Goal: Task Accomplishment & Management: Manage account settings

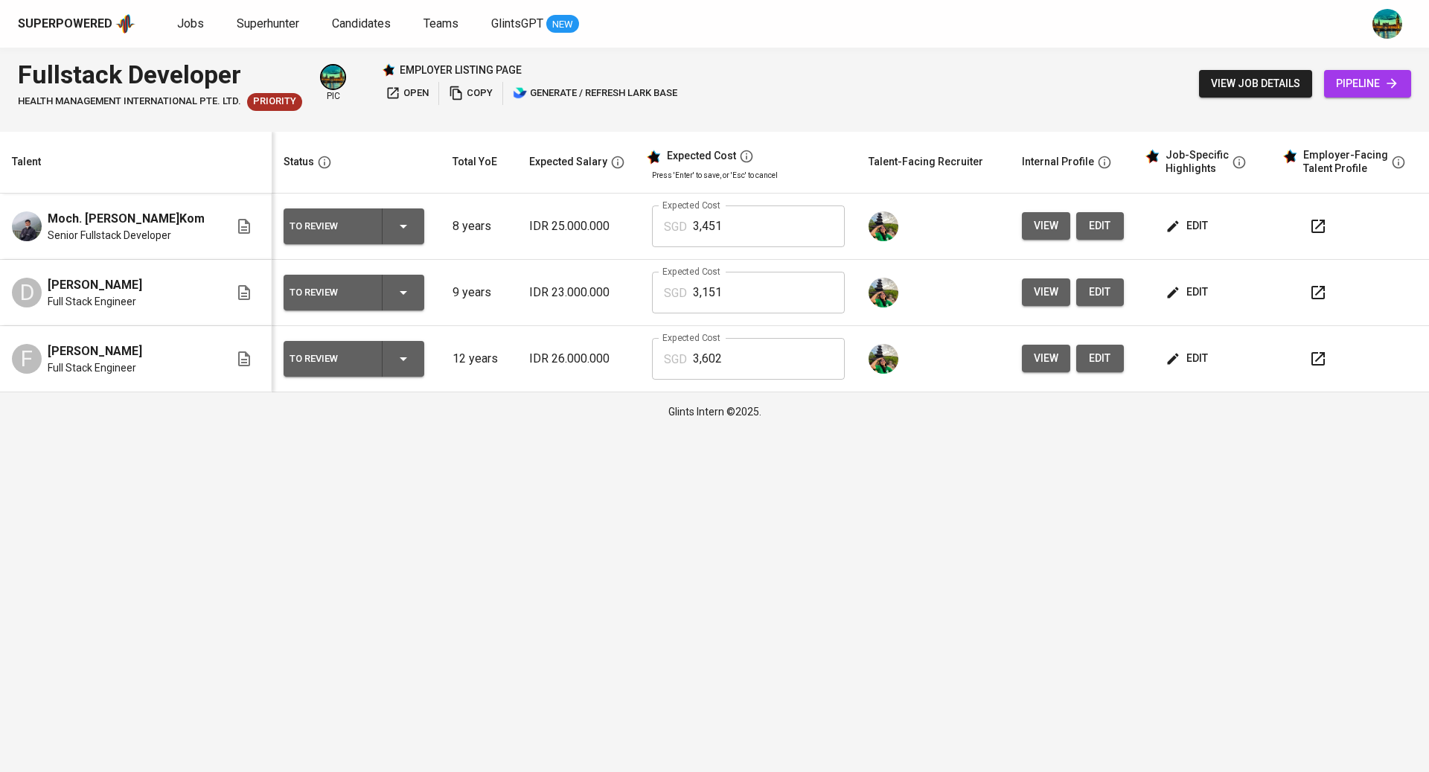
click at [1175, 362] on span "edit" at bounding box center [1187, 358] width 39 height 19
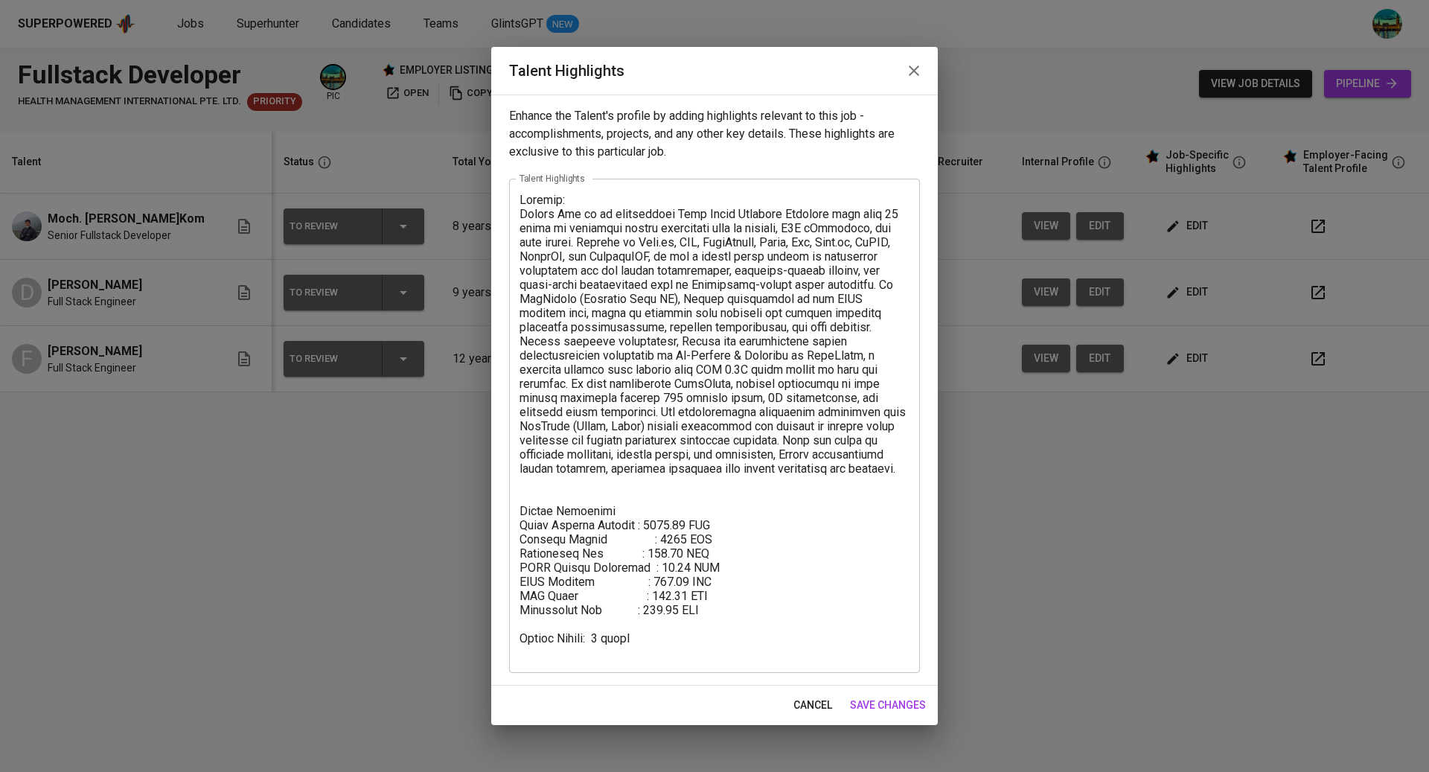
click at [913, 71] on icon "button" at bounding box center [914, 70] width 10 height 10
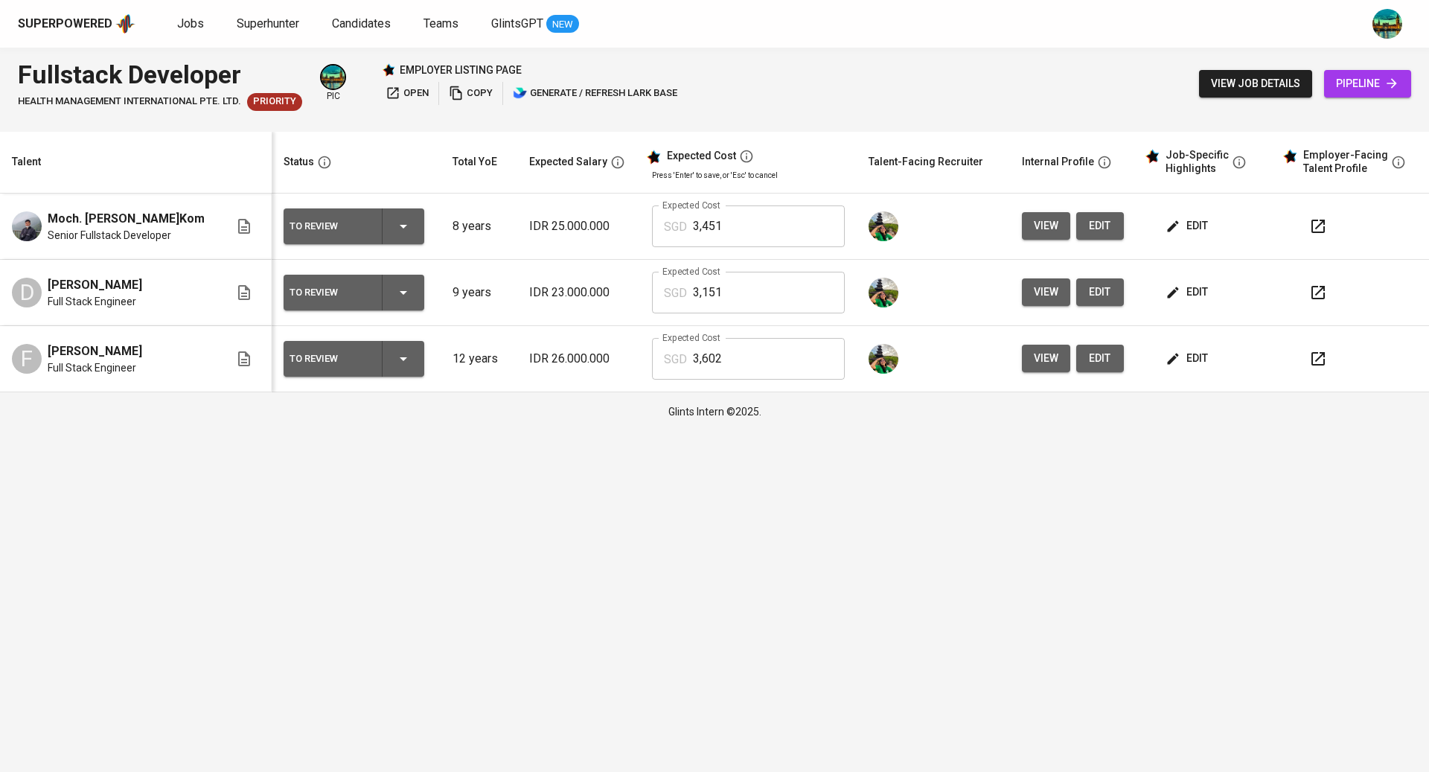
click at [1309, 363] on icon "button" at bounding box center [1318, 359] width 18 height 18
click at [1318, 295] on icon "button" at bounding box center [1318, 293] width 18 height 18
click at [1183, 296] on span "edit" at bounding box center [1187, 292] width 39 height 19
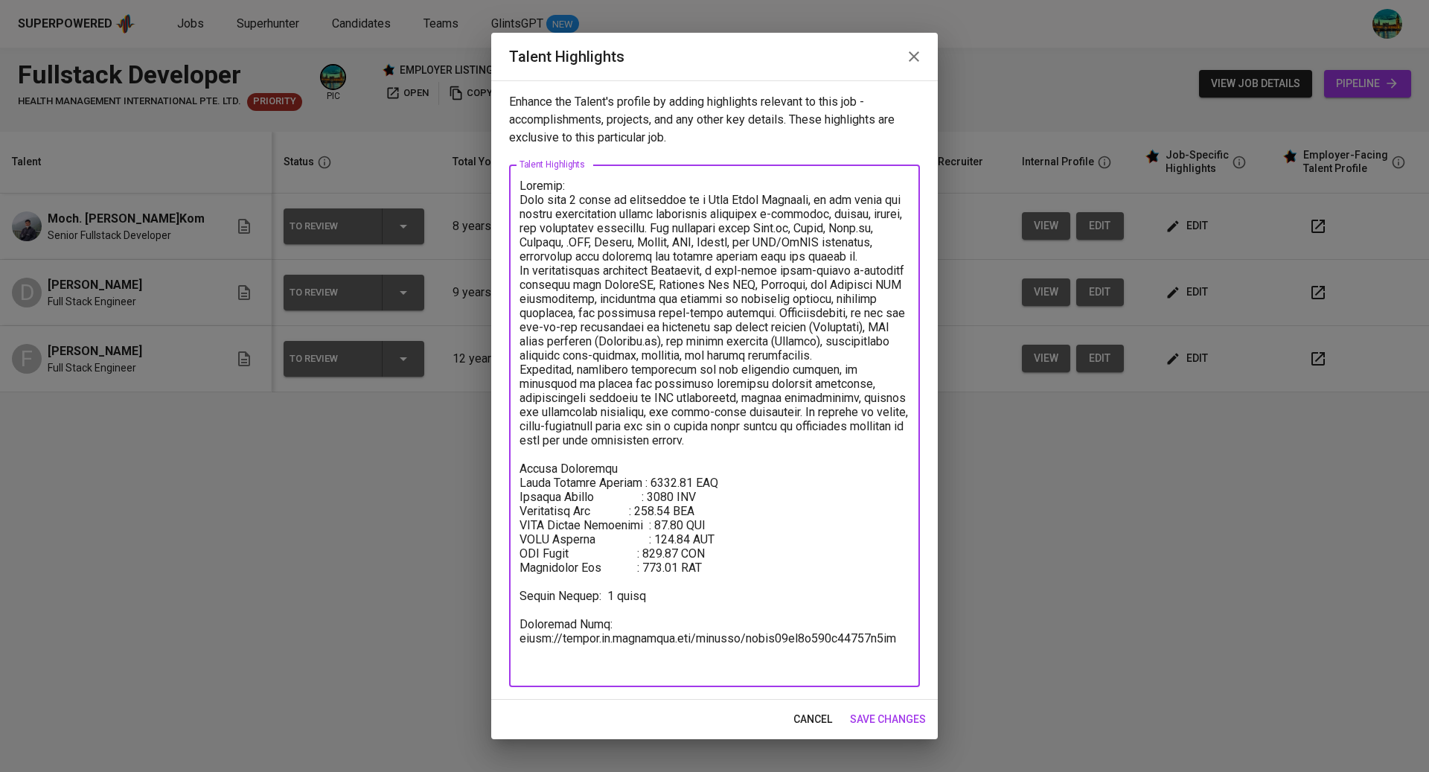
drag, startPoint x: 906, startPoint y: 665, endPoint x: 511, endPoint y: 637, distance: 396.1
click at [511, 637] on div "x Talent Highlights" at bounding box center [714, 425] width 411 height 522
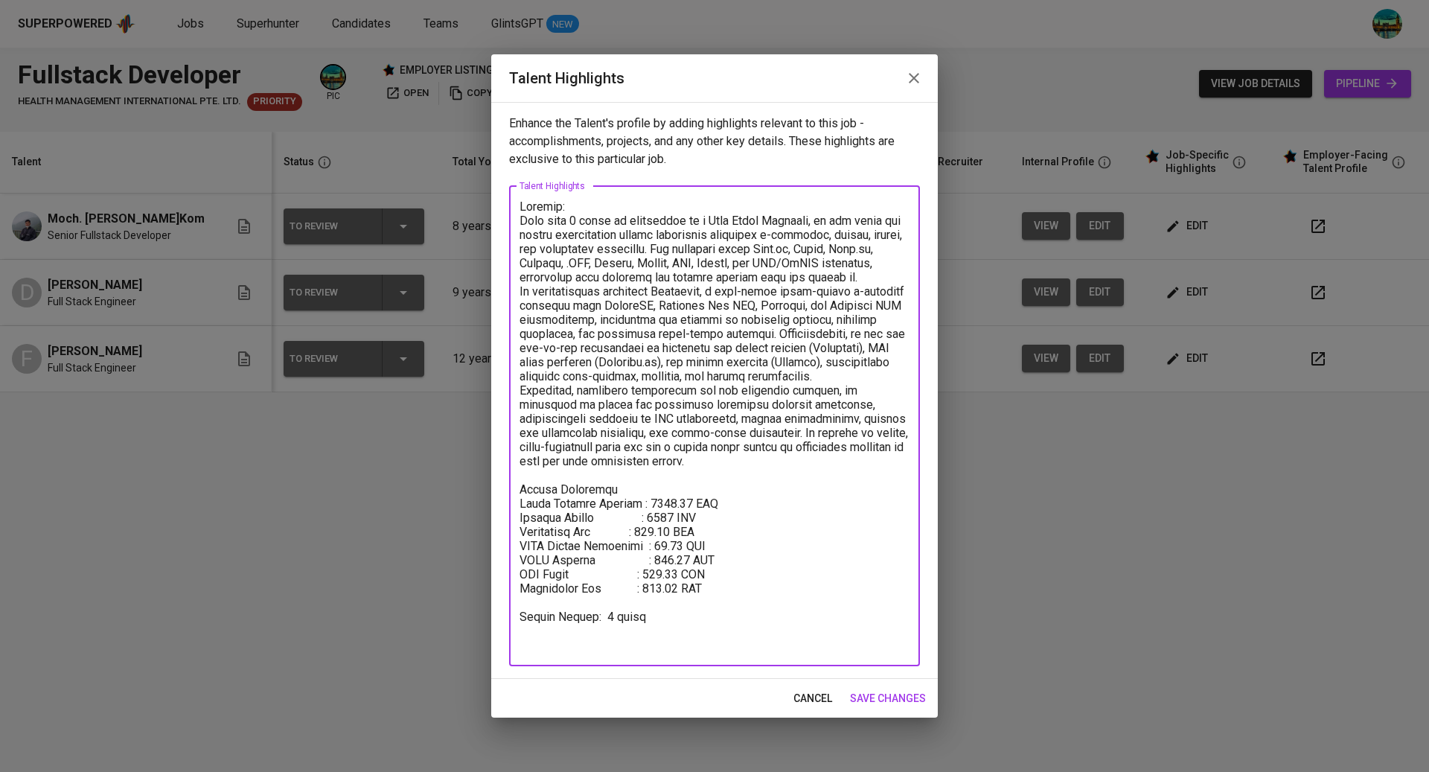
type textarea "Summary: With over 9 years of experience as a Full Stack Engineer, he has built…"
click at [871, 689] on span "save changes" at bounding box center [888, 698] width 76 height 19
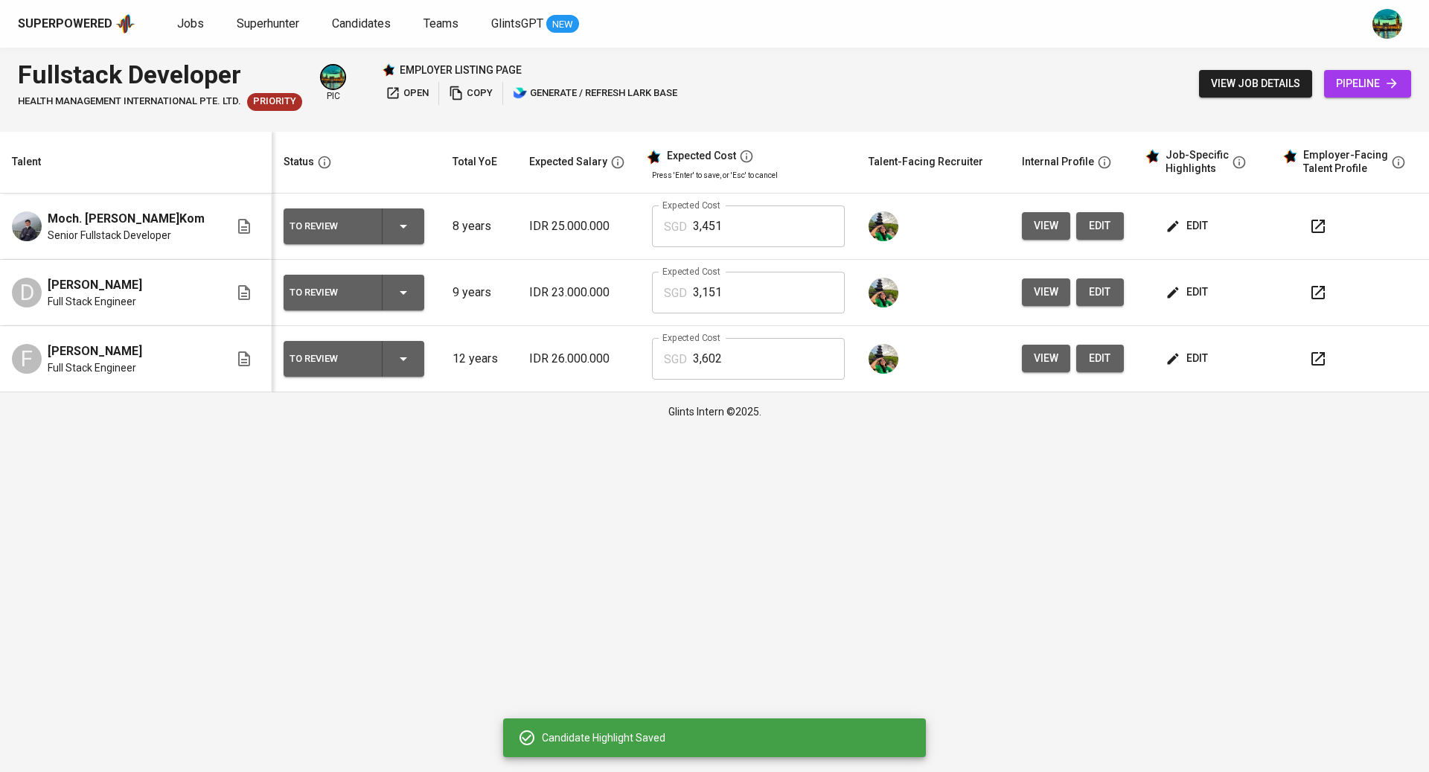
click at [394, 289] on icon "button" at bounding box center [403, 293] width 18 height 18
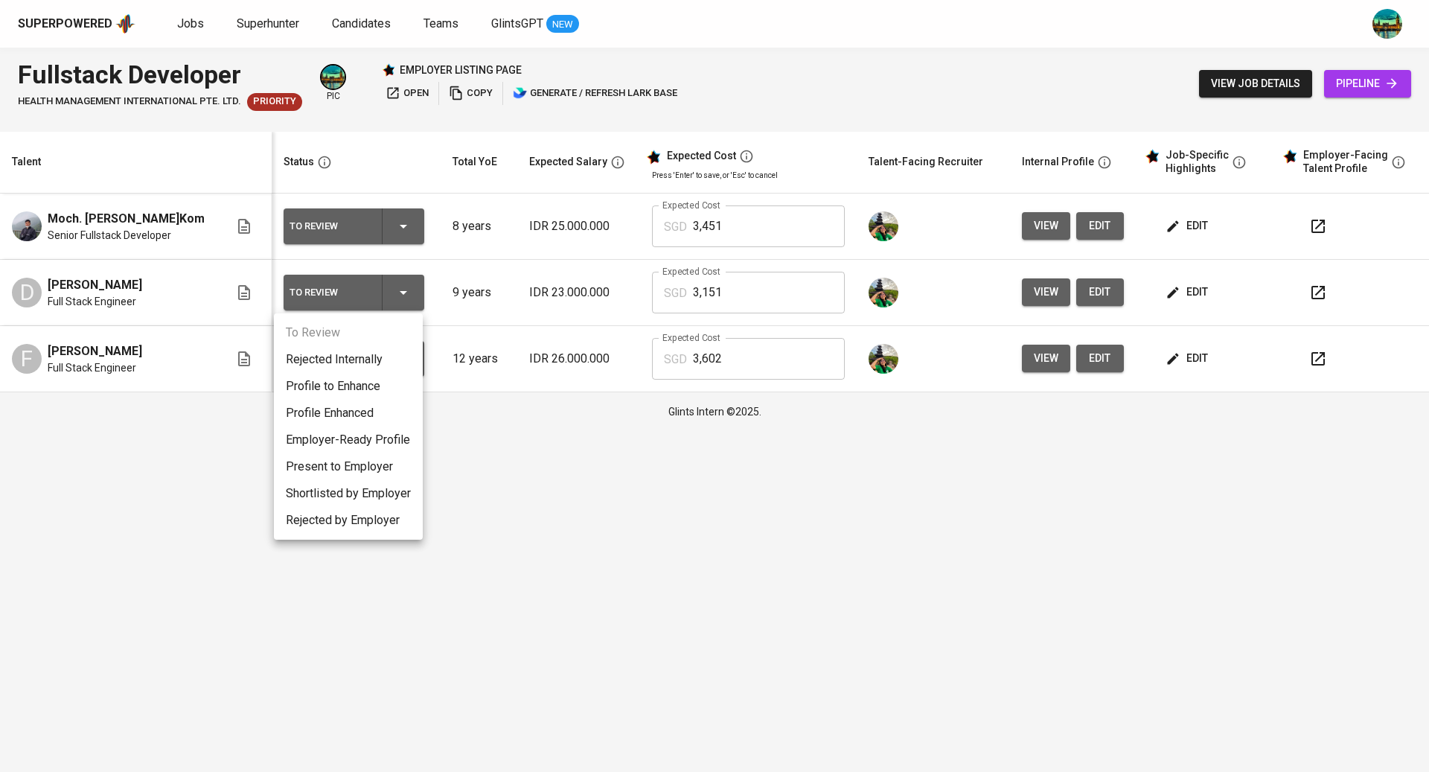
click at [353, 473] on li "Present to Employer" at bounding box center [348, 466] width 149 height 27
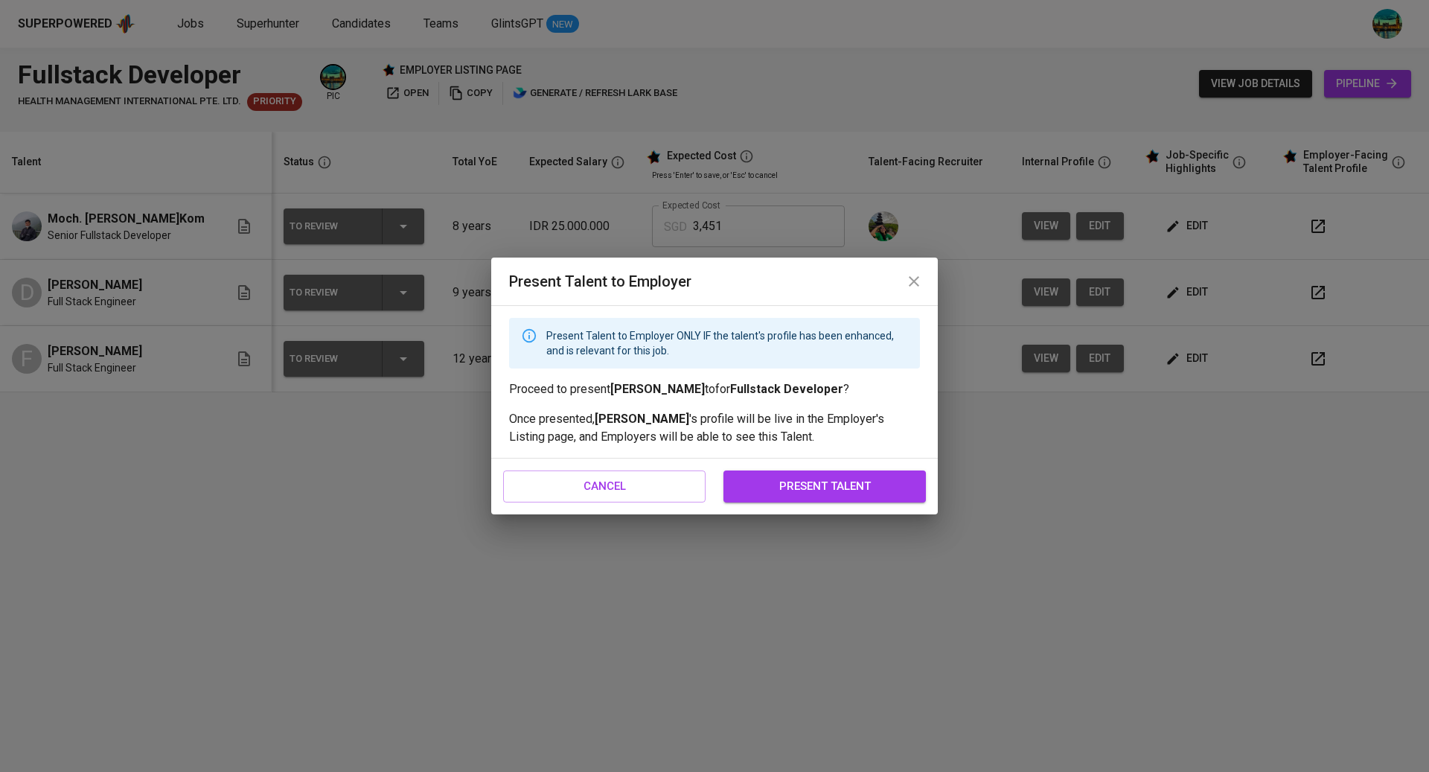
click at [850, 478] on span "present talent" at bounding box center [825, 485] width 170 height 19
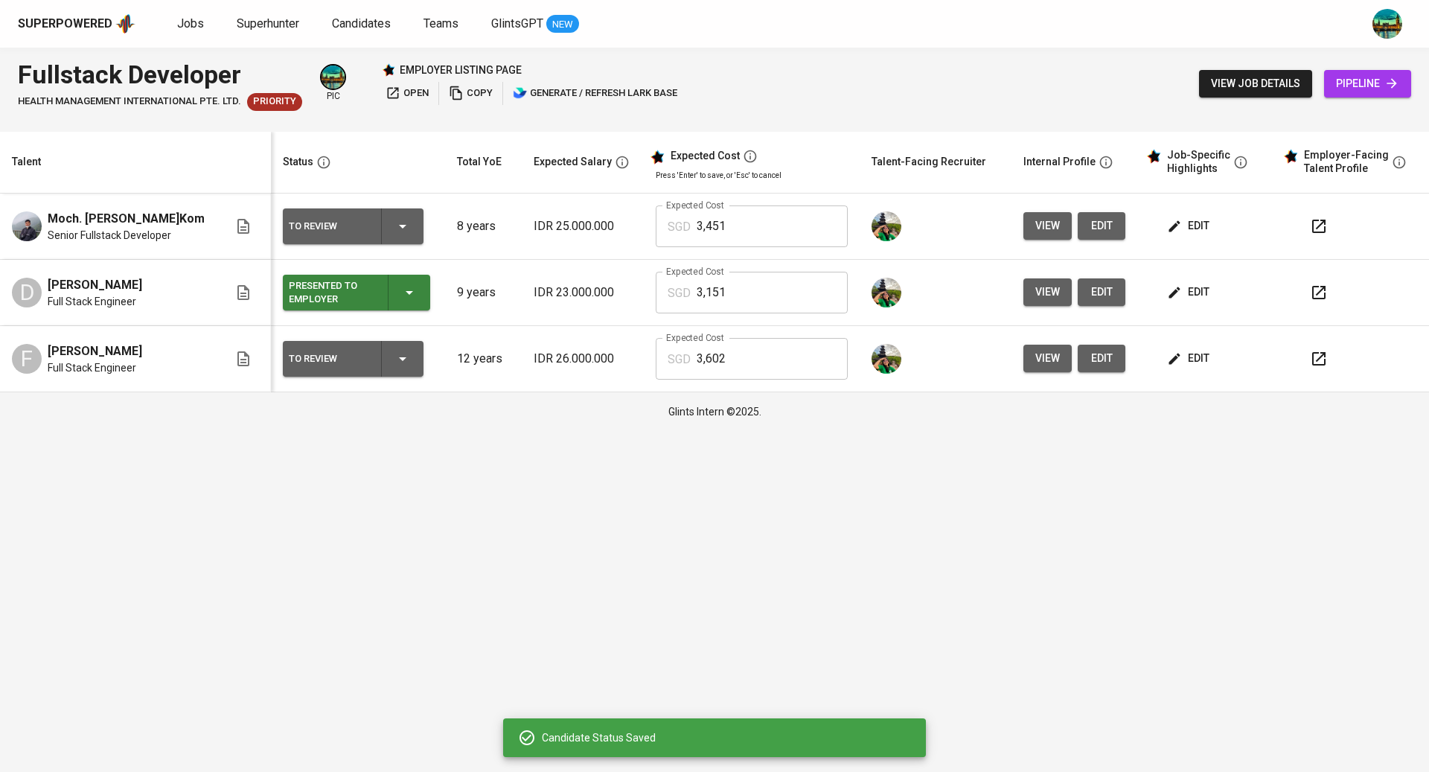
click at [1334, 288] on div at bounding box center [1359, 293] width 116 height 36
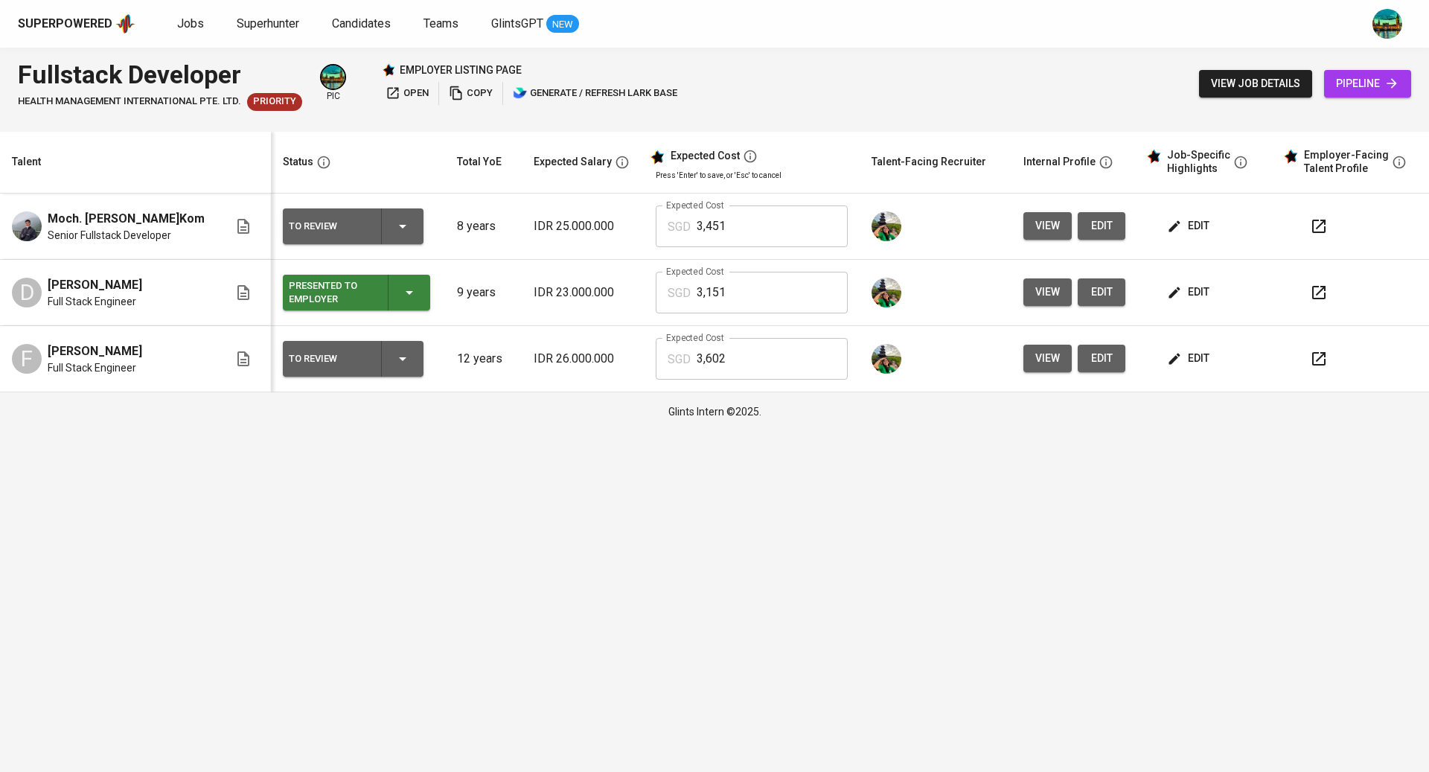
click at [1313, 286] on icon "button" at bounding box center [1318, 292] width 13 height 13
click at [1322, 354] on icon "button" at bounding box center [1319, 359] width 18 height 18
click at [1319, 228] on icon "button" at bounding box center [1319, 226] width 18 height 18
click at [1183, 221] on span "edit" at bounding box center [1189, 226] width 39 height 19
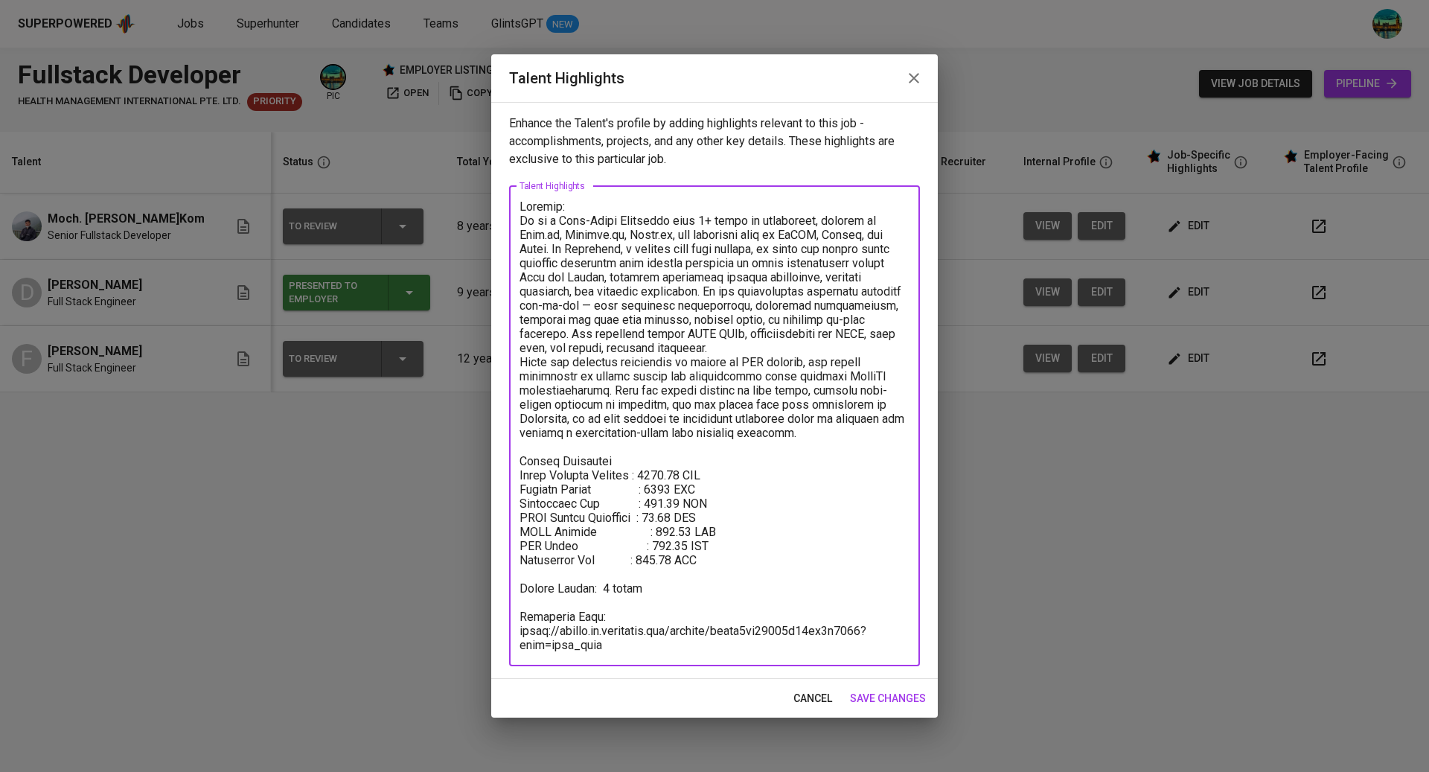
drag, startPoint x: 637, startPoint y: 651, endPoint x: 552, endPoint y: 607, distance: 95.5
click at [552, 607] on textarea at bounding box center [714, 425] width 390 height 452
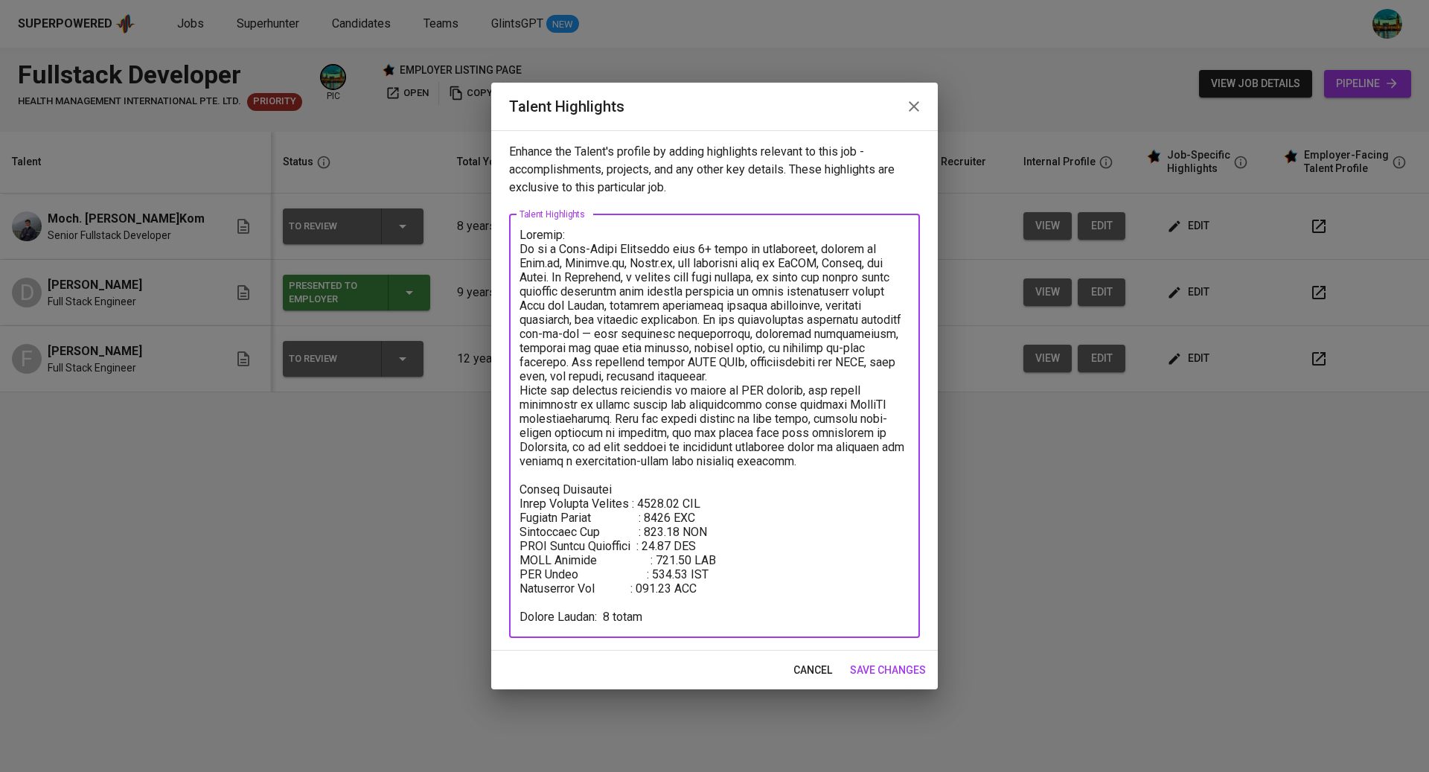
type textarea "Summary: He is a Full-Stack Developer with 9+ years of experience, skilled in N…"
click at [879, 667] on span "save changes" at bounding box center [888, 670] width 76 height 19
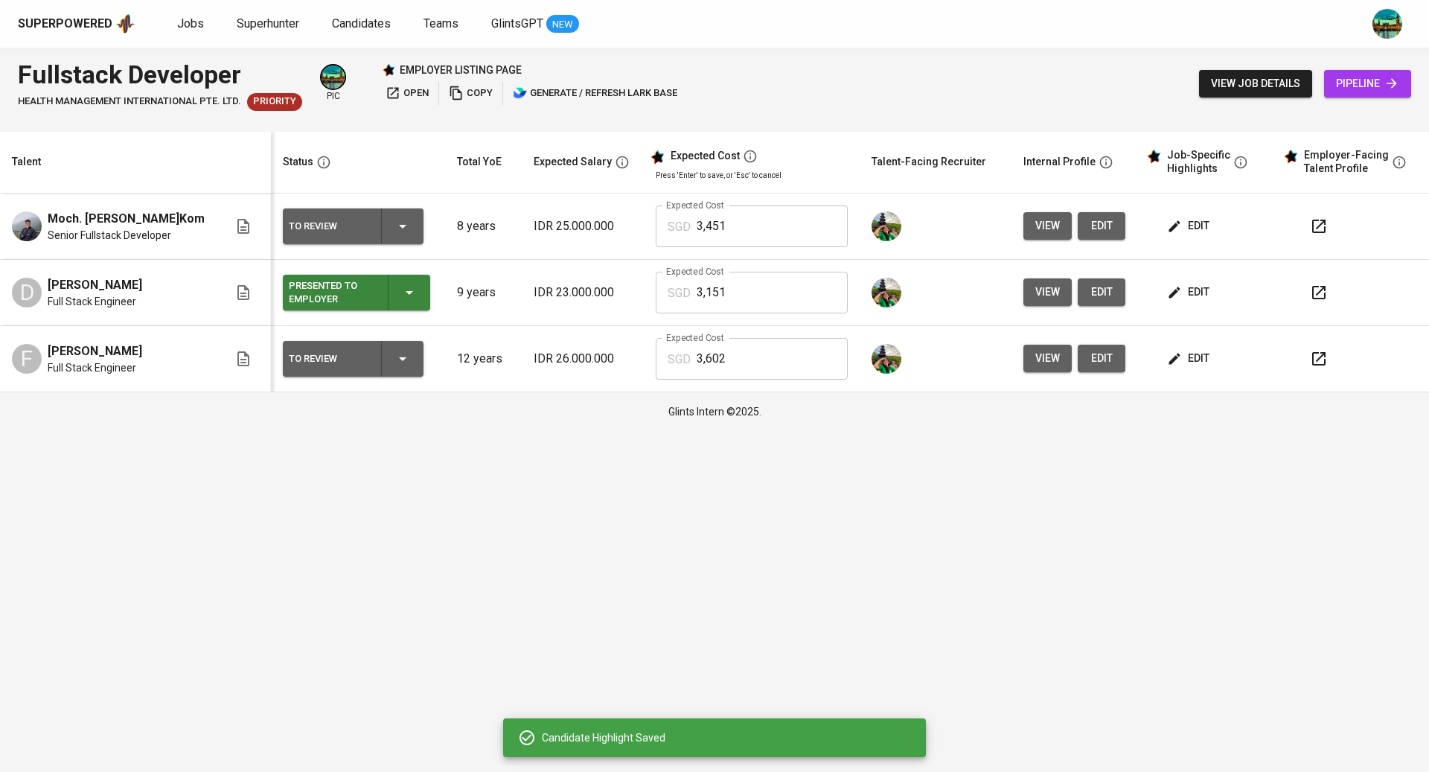
click at [394, 220] on icon "button" at bounding box center [403, 226] width 18 height 18
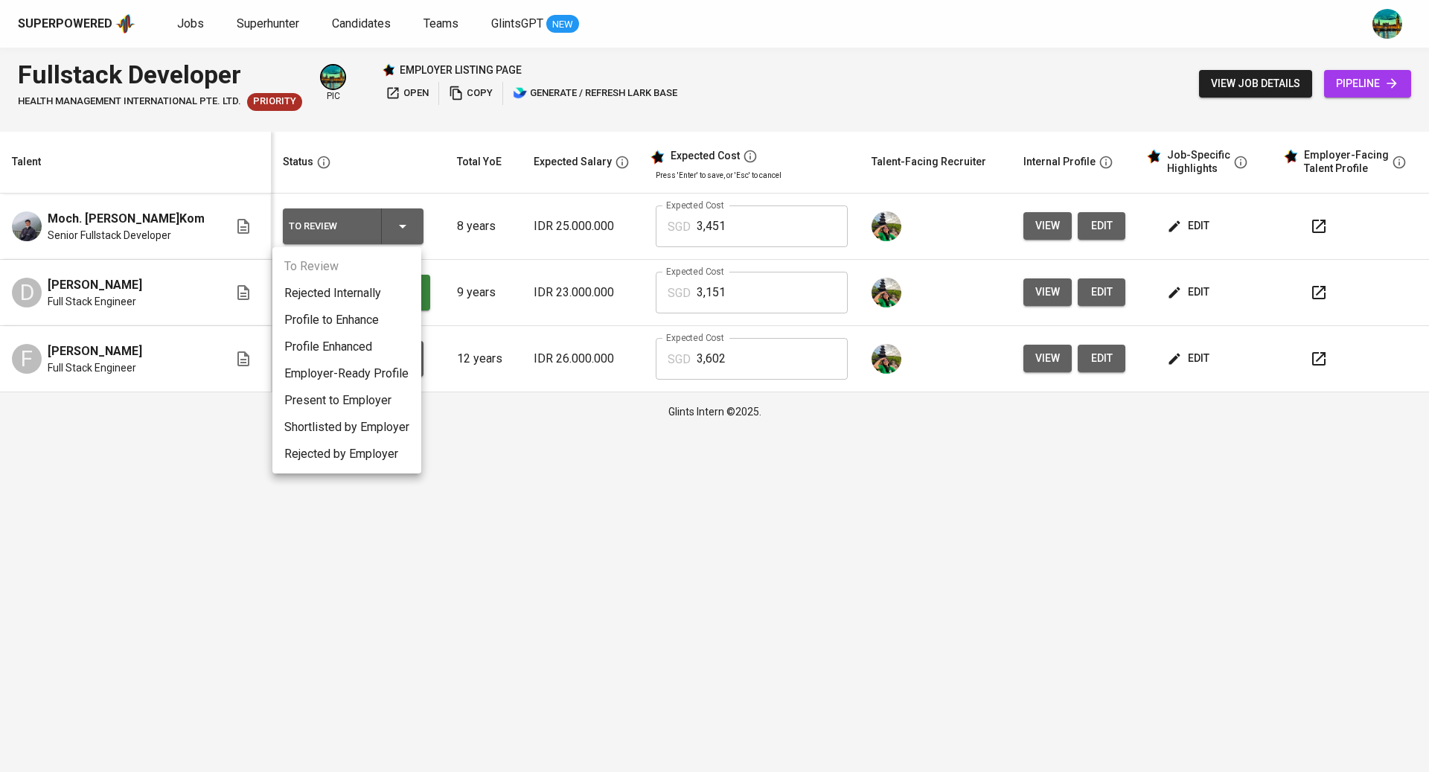
click at [356, 398] on li "Present to Employer" at bounding box center [346, 400] width 149 height 27
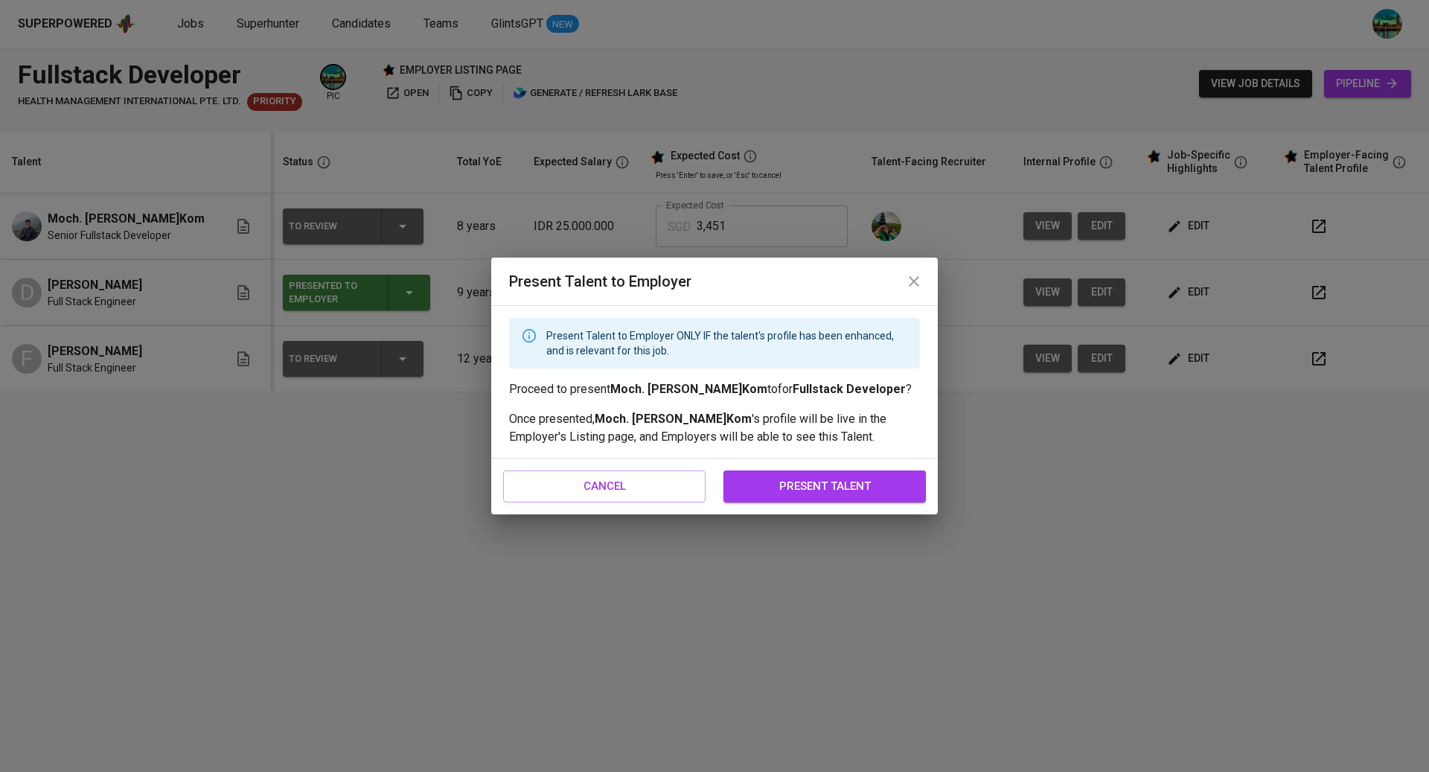
click at [775, 480] on span "present talent" at bounding box center [825, 485] width 170 height 19
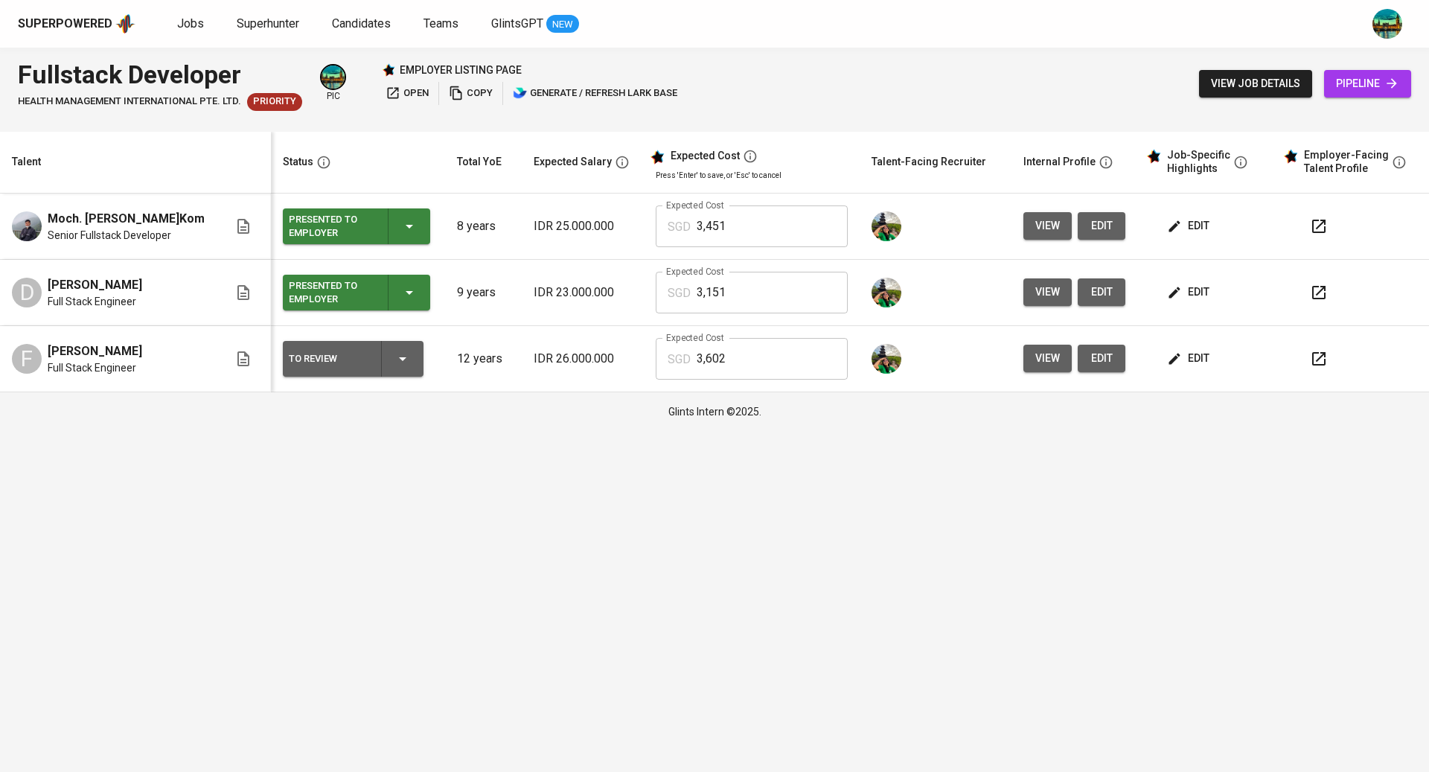
click at [1319, 353] on icon "button" at bounding box center [1318, 358] width 13 height 13
click at [406, 356] on div "To Review" at bounding box center [353, 359] width 129 height 36
click at [353, 522] on li "Present to Employer" at bounding box center [346, 532] width 149 height 27
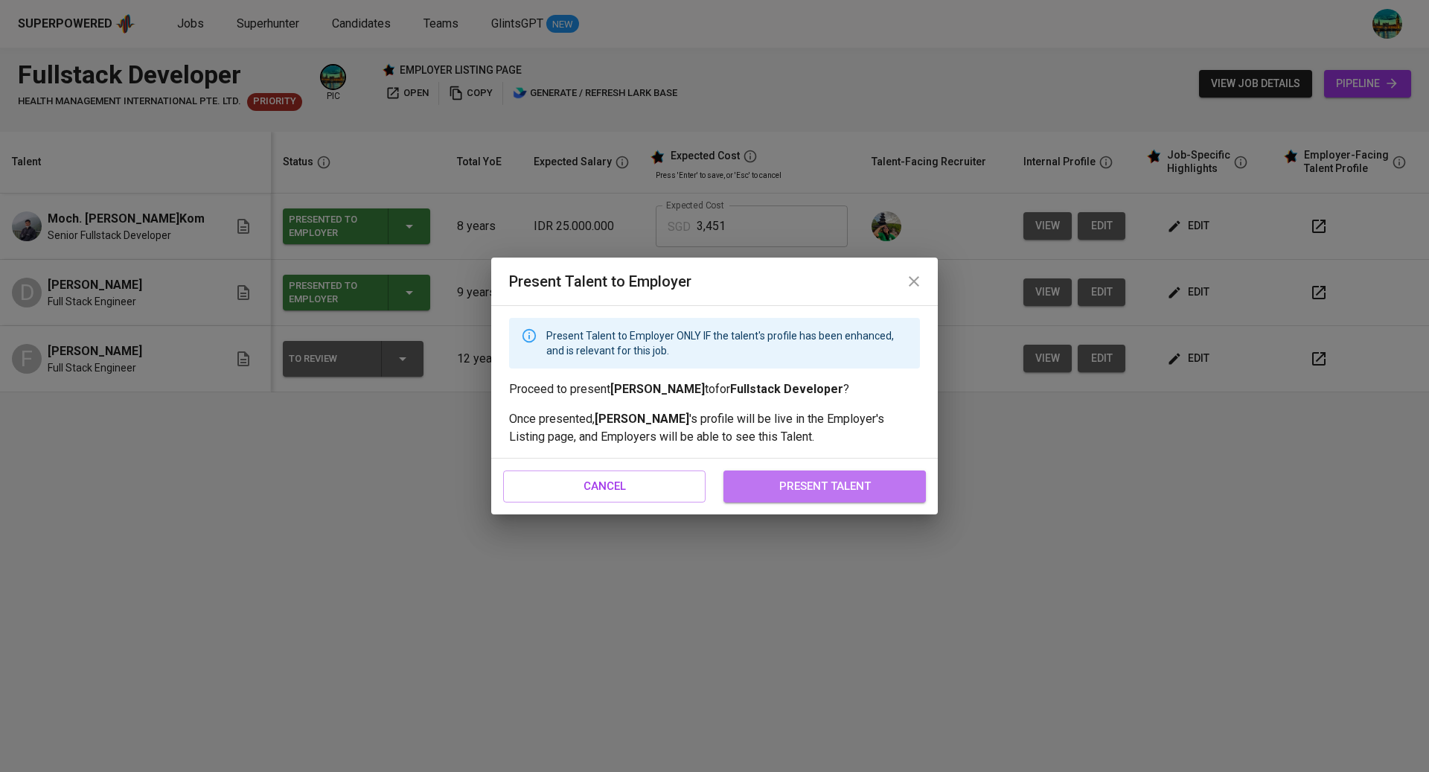
click at [858, 483] on span "present talent" at bounding box center [825, 485] width 170 height 19
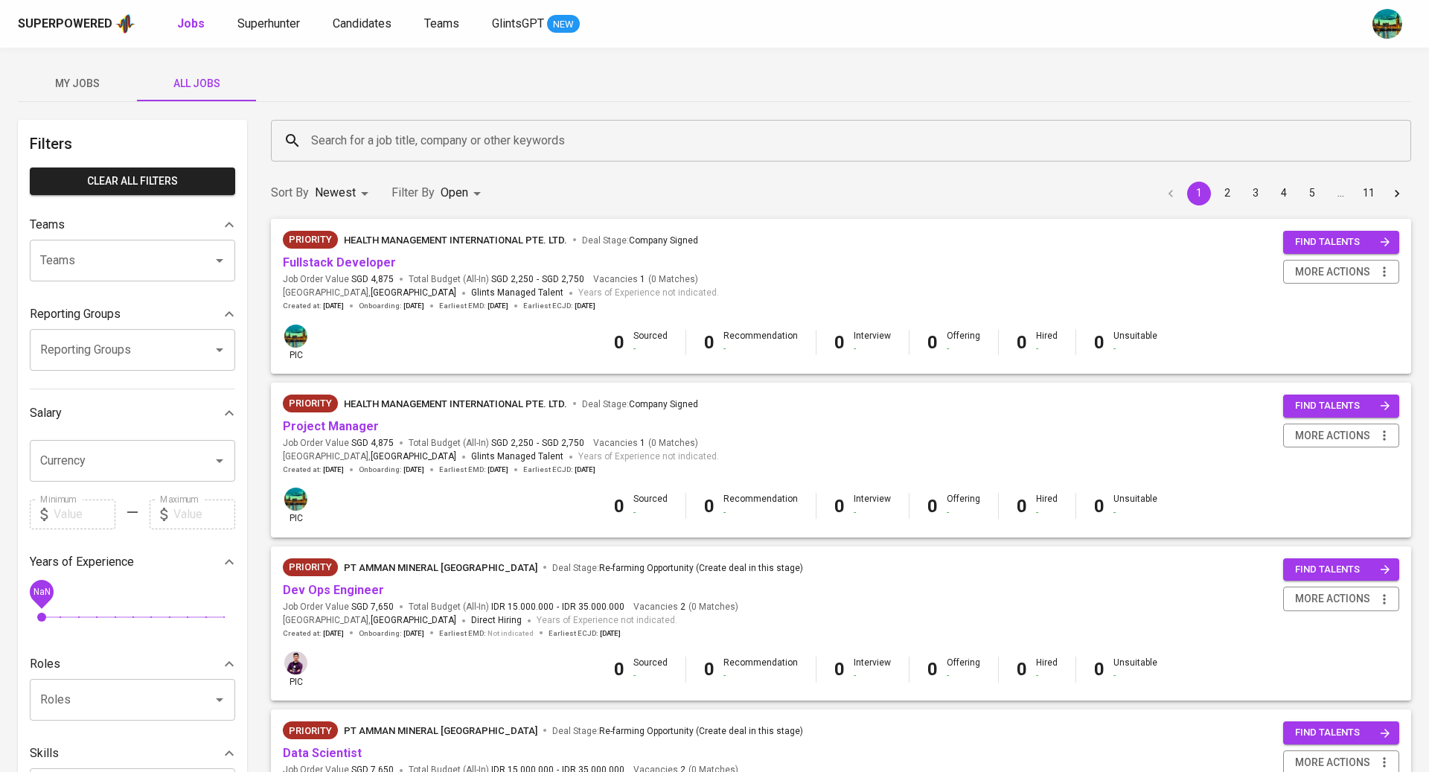
click at [94, 80] on span "My Jobs" at bounding box center [77, 83] width 101 height 19
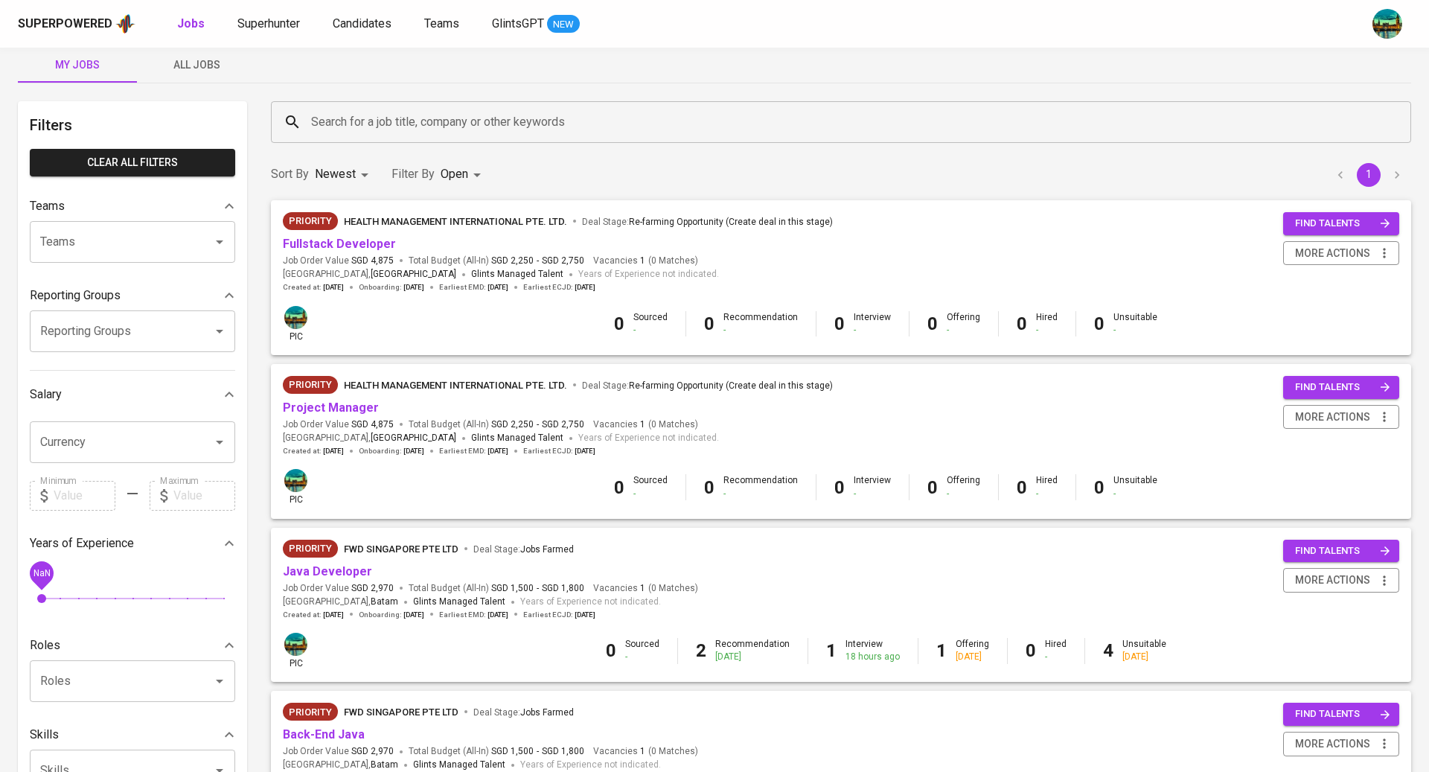
scroll to position [21, 0]
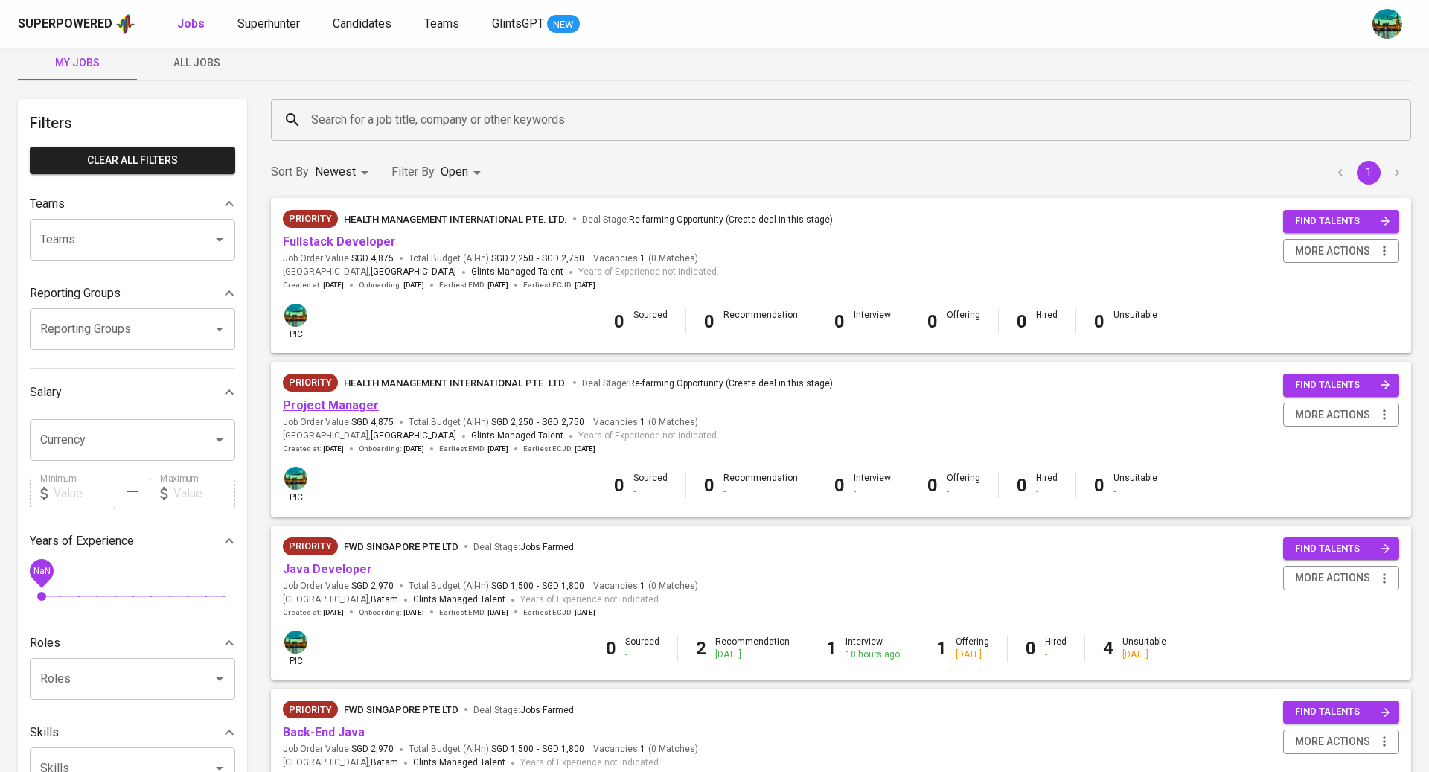
click at [346, 411] on link "Project Manager" at bounding box center [331, 405] width 96 height 14
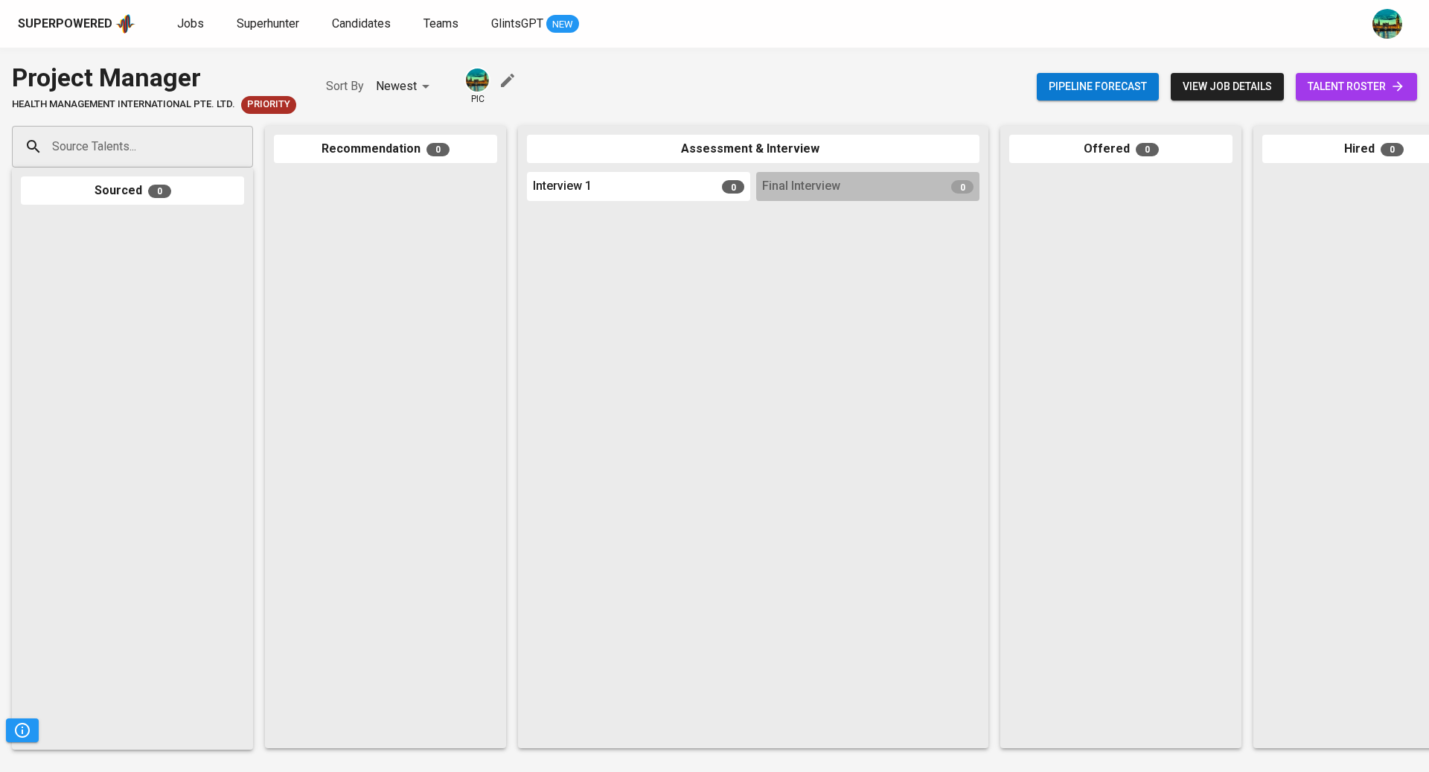
click at [1363, 82] on span "talent roster" at bounding box center [1355, 86] width 97 height 19
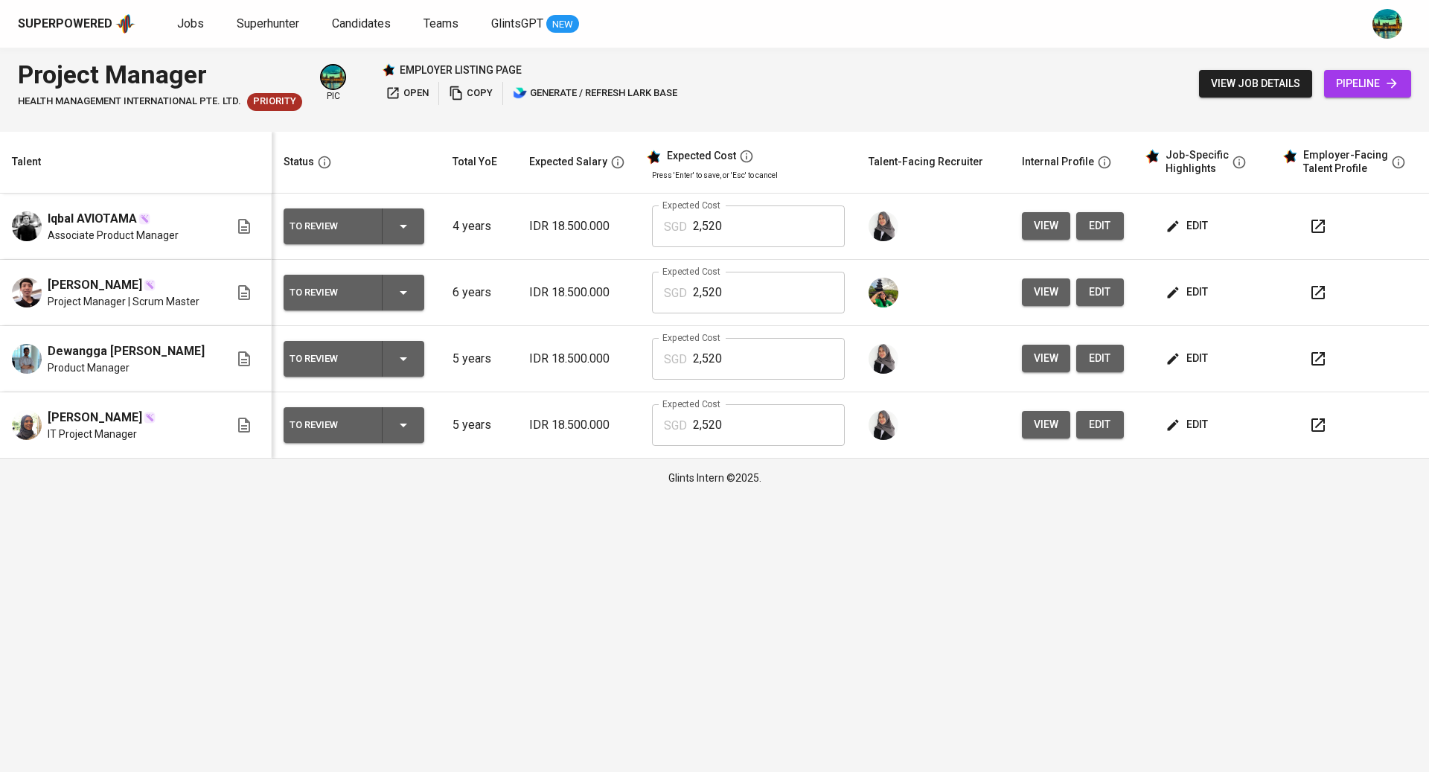
click at [1176, 425] on span "edit" at bounding box center [1187, 424] width 39 height 19
click at [1184, 358] on span "edit" at bounding box center [1187, 358] width 39 height 19
click at [1191, 295] on span "edit" at bounding box center [1187, 292] width 39 height 19
click at [1180, 229] on span "edit" at bounding box center [1187, 226] width 39 height 19
click at [1302, 426] on button "button" at bounding box center [1318, 425] width 36 height 36
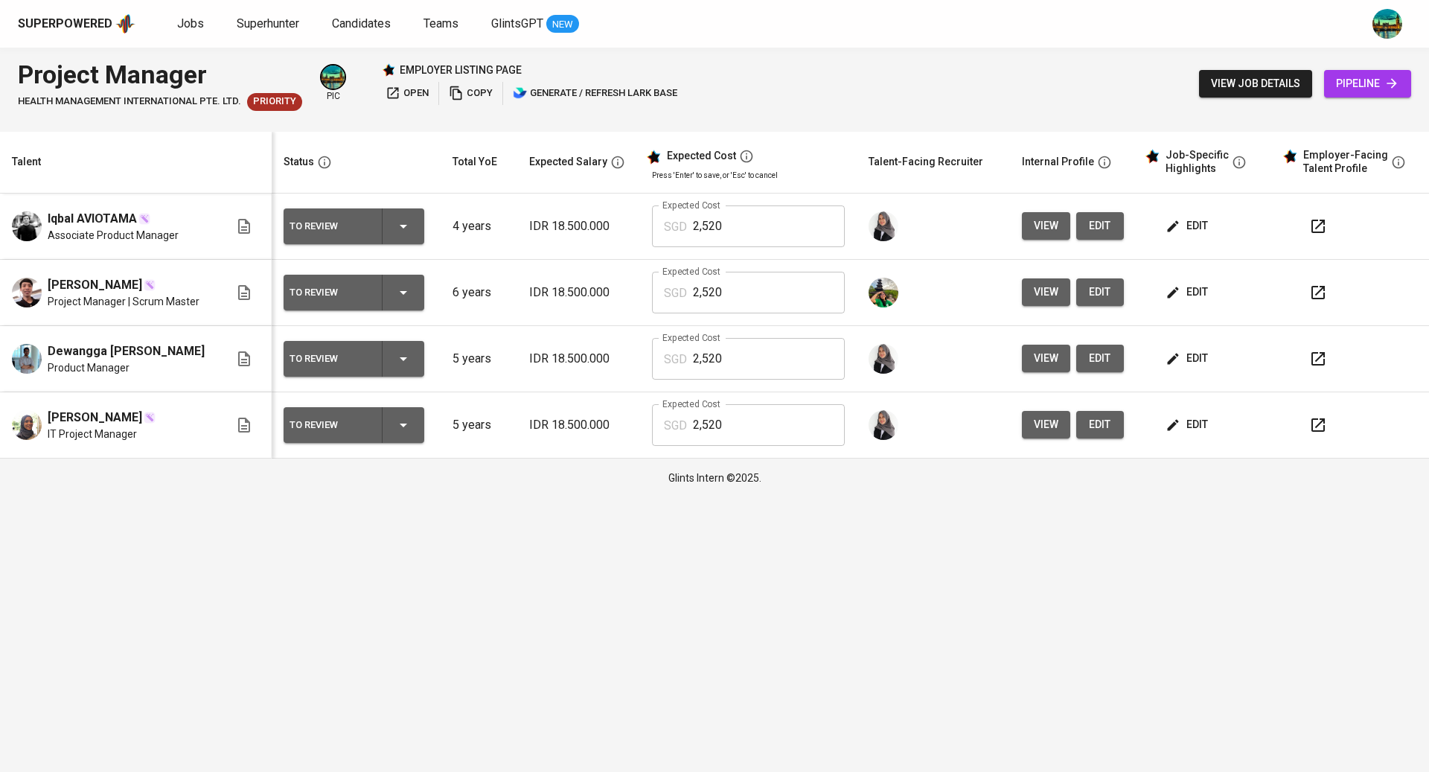
click at [1329, 356] on button "button" at bounding box center [1318, 359] width 36 height 36
click at [1197, 352] on span "edit" at bounding box center [1187, 358] width 39 height 19
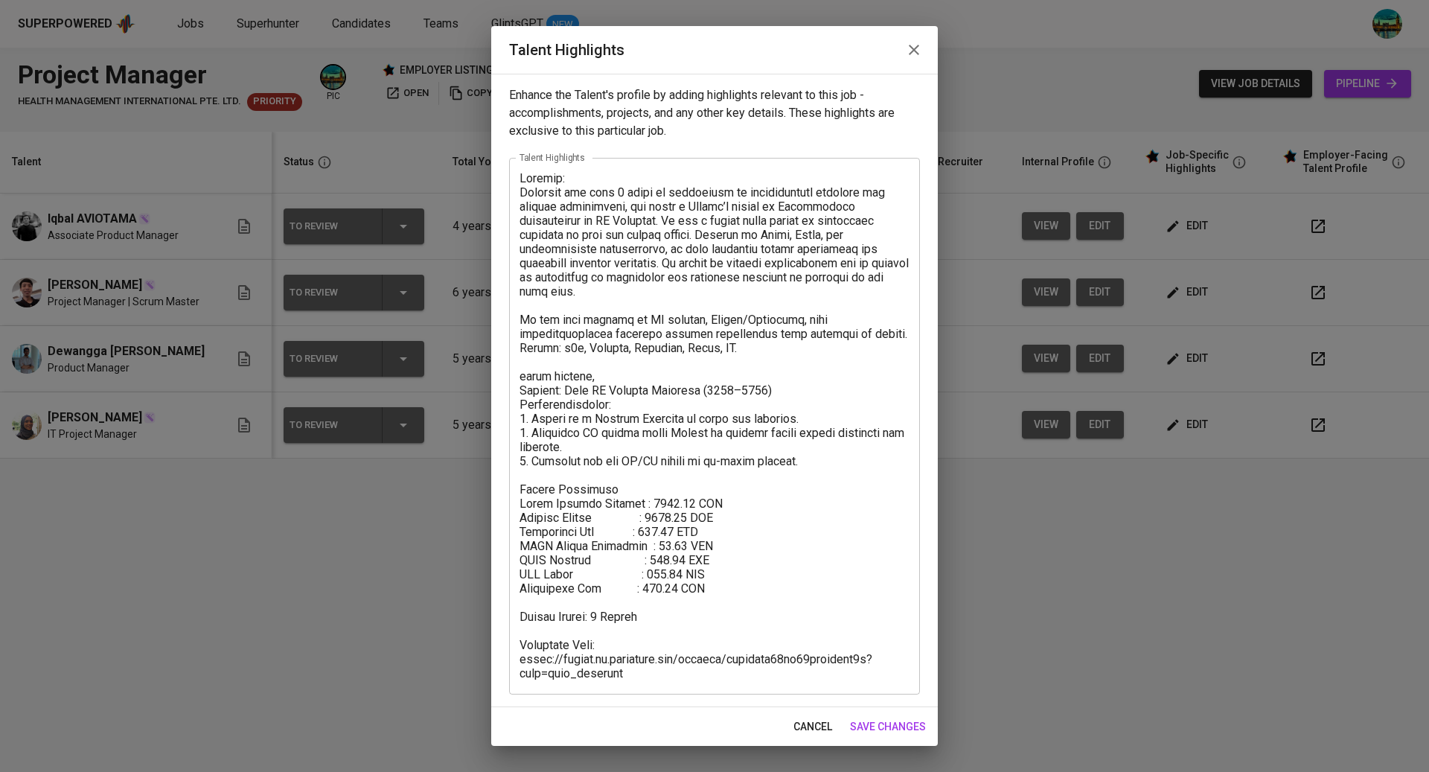
drag, startPoint x: 662, startPoint y: 684, endPoint x: 549, endPoint y: 647, distance: 118.4
click at [549, 647] on div "x Talent Highlights" at bounding box center [714, 426] width 411 height 537
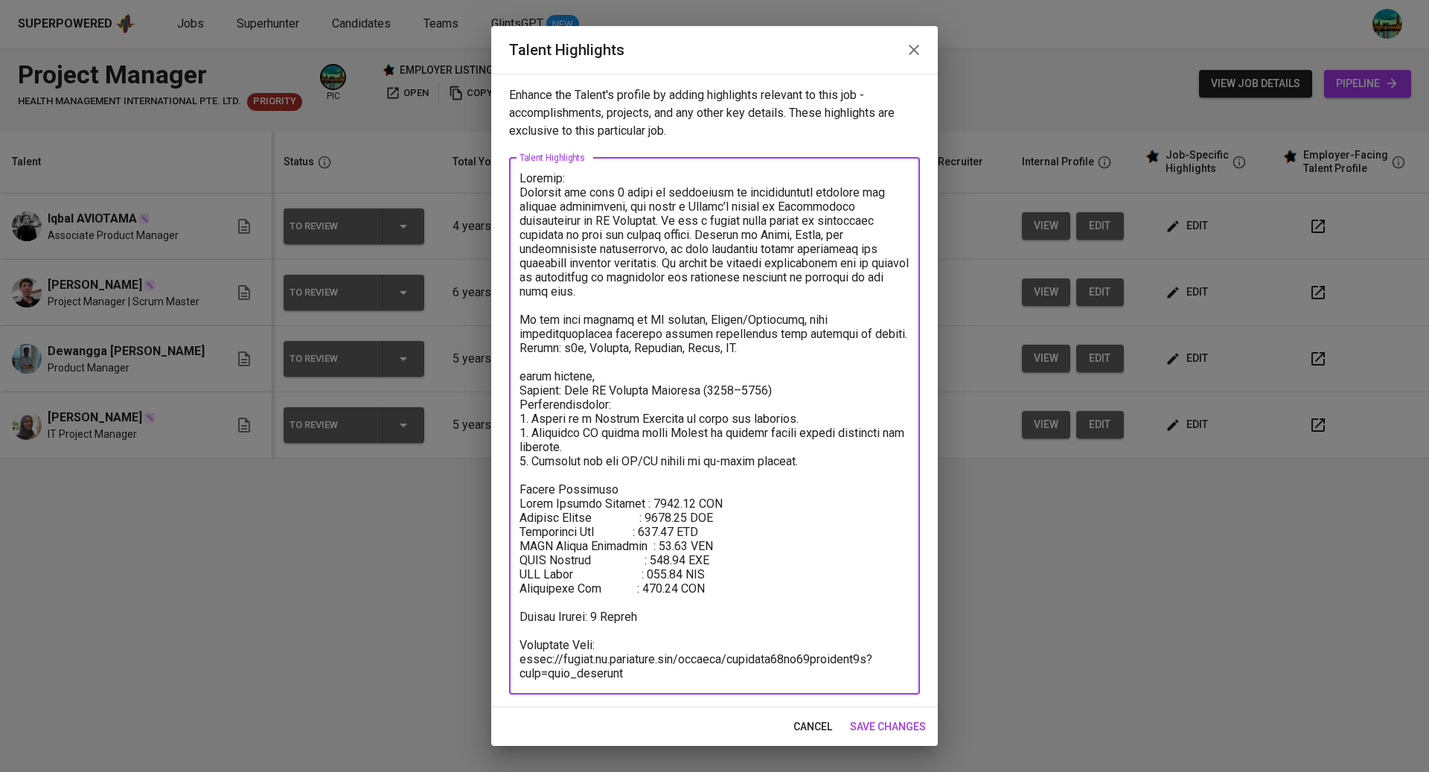
drag, startPoint x: 639, startPoint y: 672, endPoint x: 525, endPoint y: 638, distance: 118.9
click at [525, 638] on textarea at bounding box center [714, 425] width 390 height 509
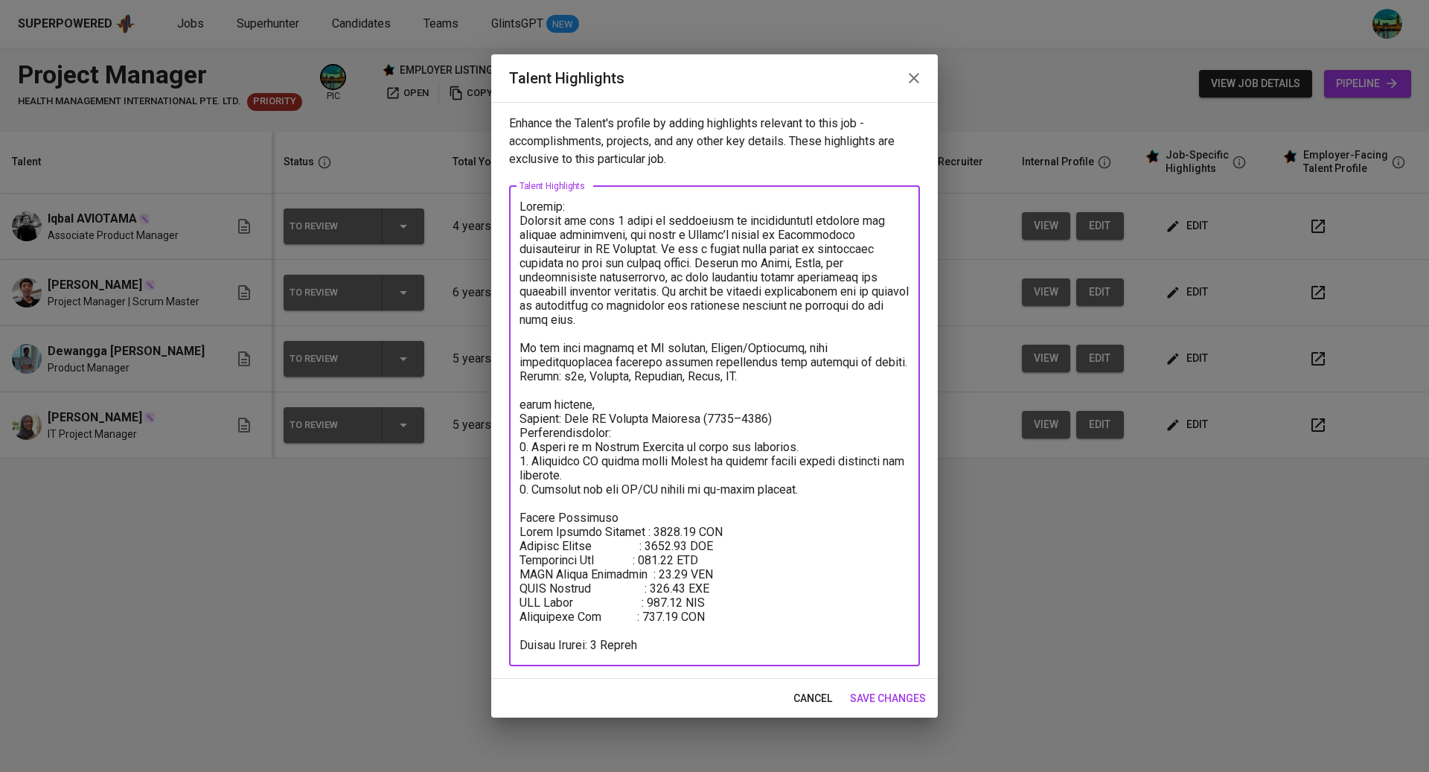
type textarea "Summary: Dewangga has over 5 years of experience in international projects and …"
click at [880, 693] on span "save changes" at bounding box center [888, 698] width 76 height 19
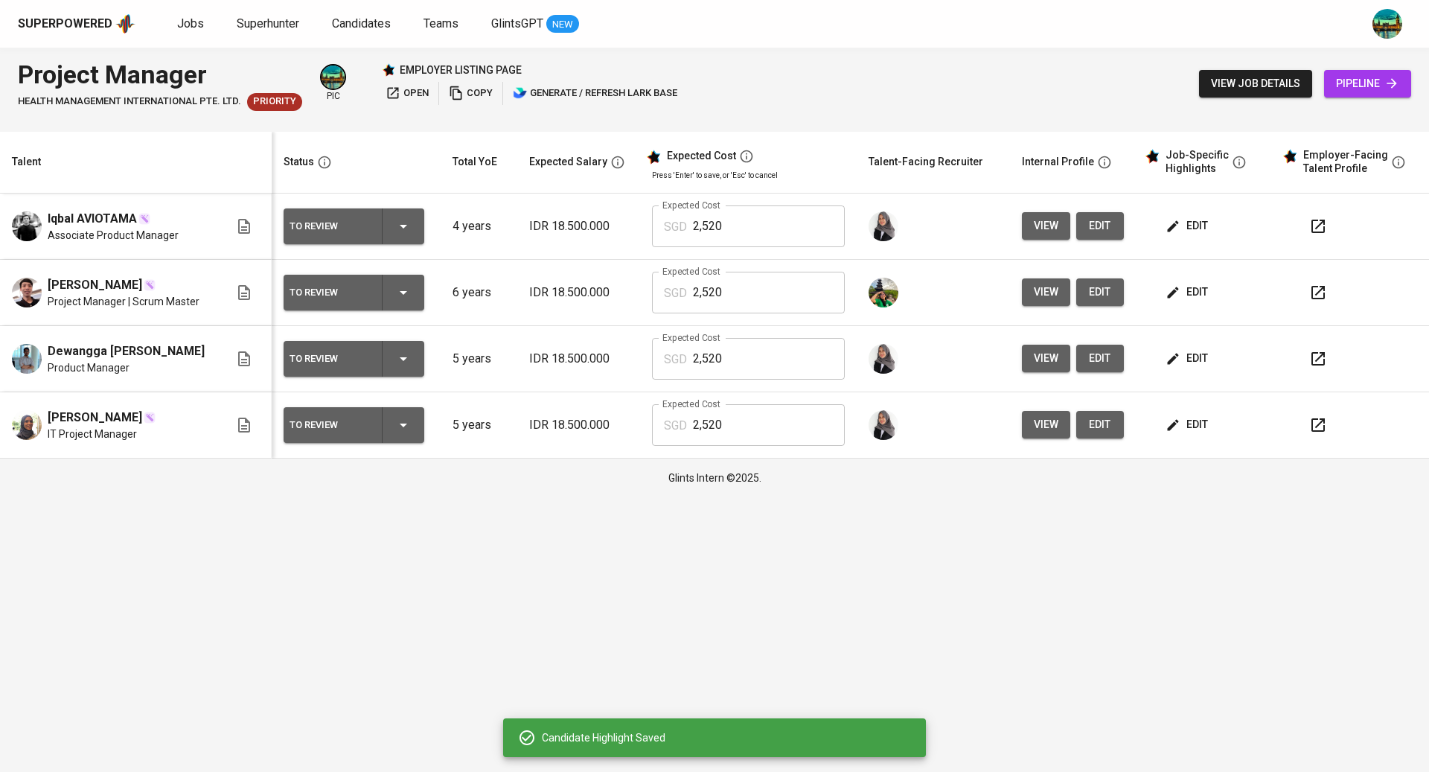
click at [417, 353] on button "To Review" at bounding box center [354, 359] width 141 height 36
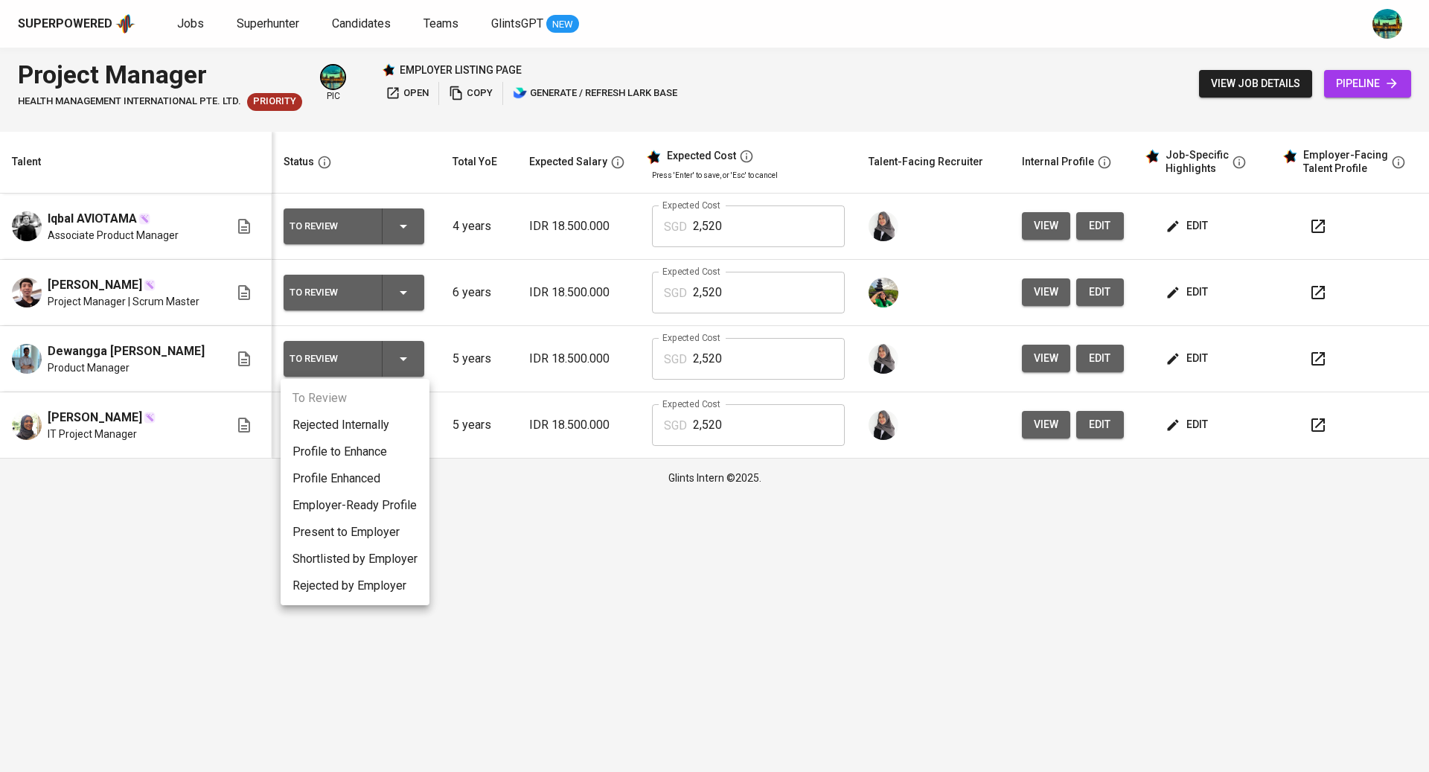
click at [363, 528] on li "Present to Employer" at bounding box center [355, 532] width 149 height 27
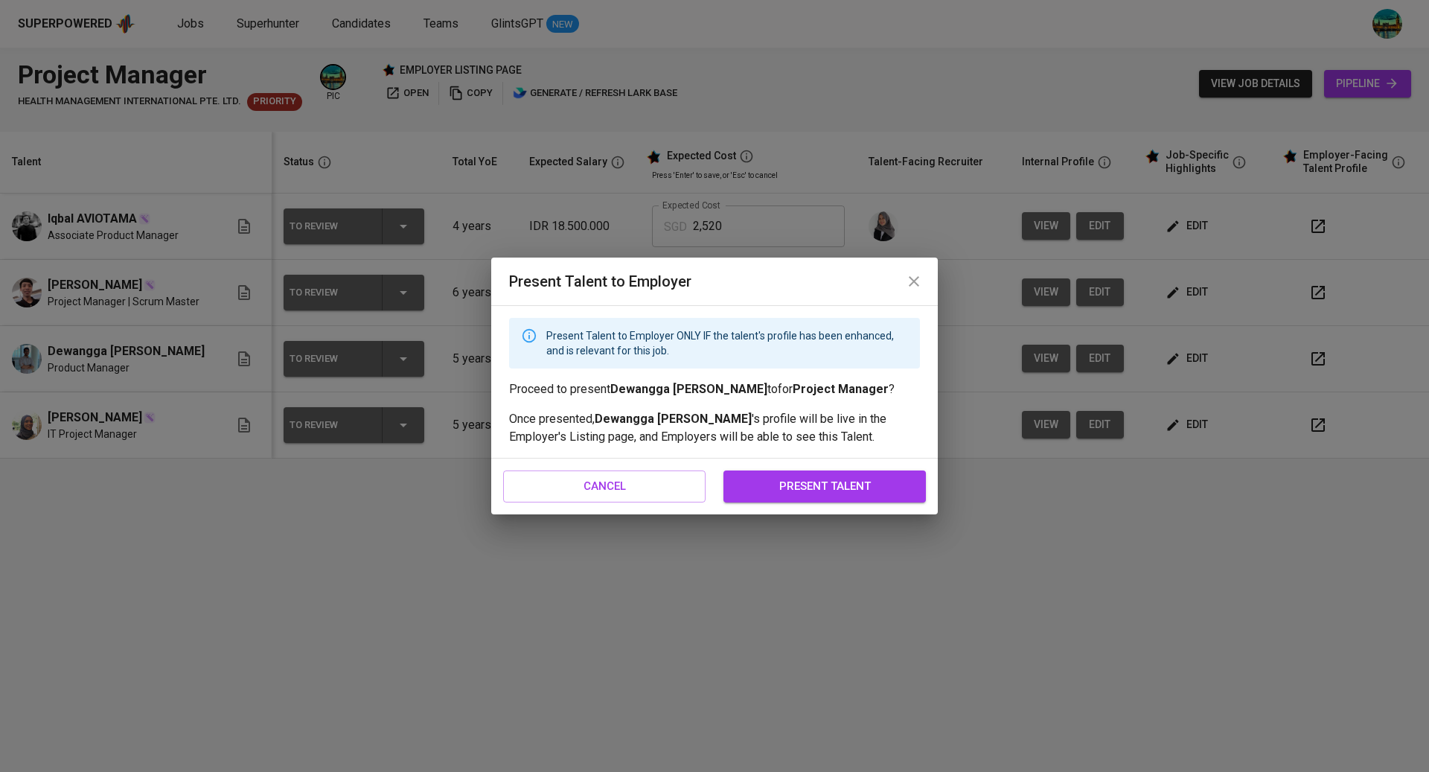
click at [871, 485] on span "present talent" at bounding box center [825, 485] width 170 height 19
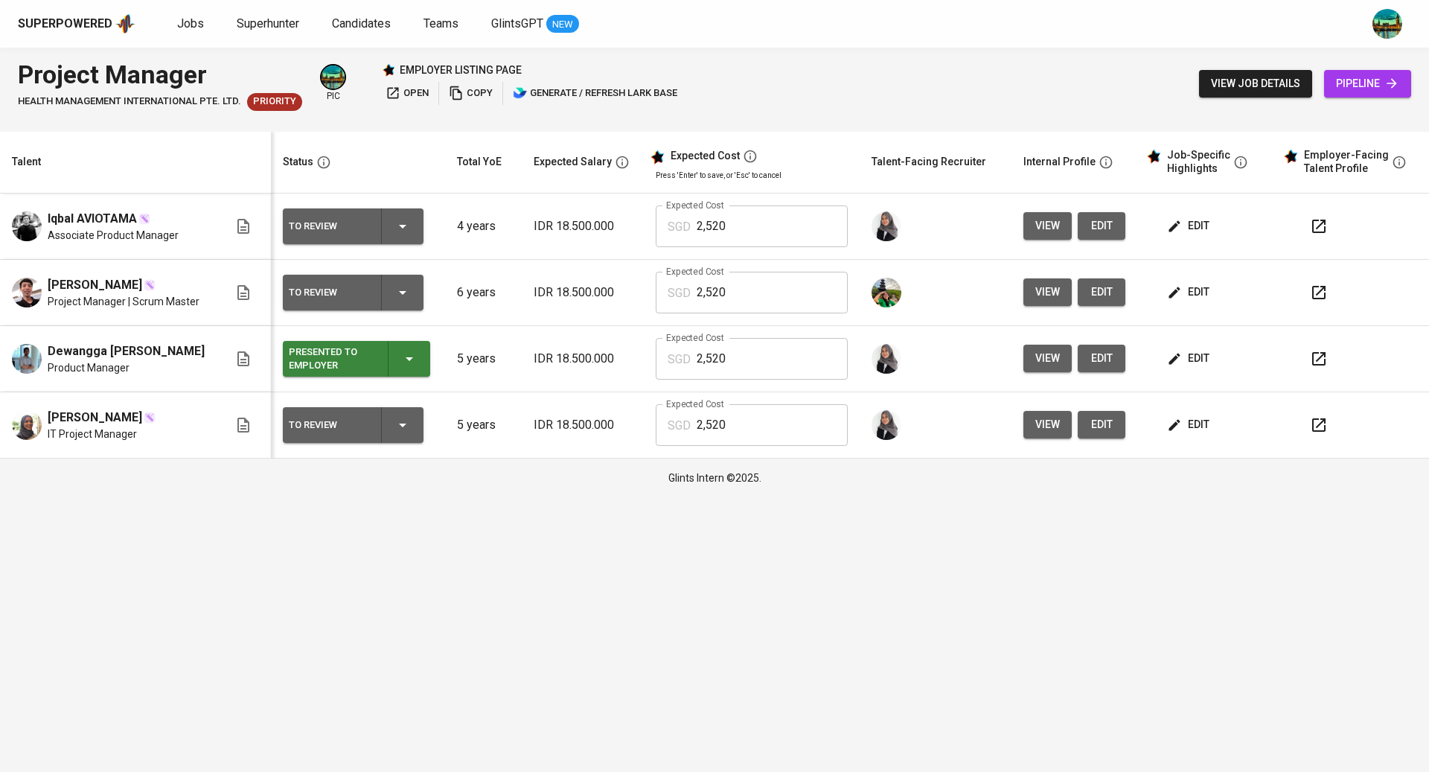
click at [1313, 289] on icon "button" at bounding box center [1319, 293] width 18 height 18
click at [1316, 288] on icon "button" at bounding box center [1319, 293] width 18 height 18
click at [1199, 289] on span "edit" at bounding box center [1189, 292] width 39 height 19
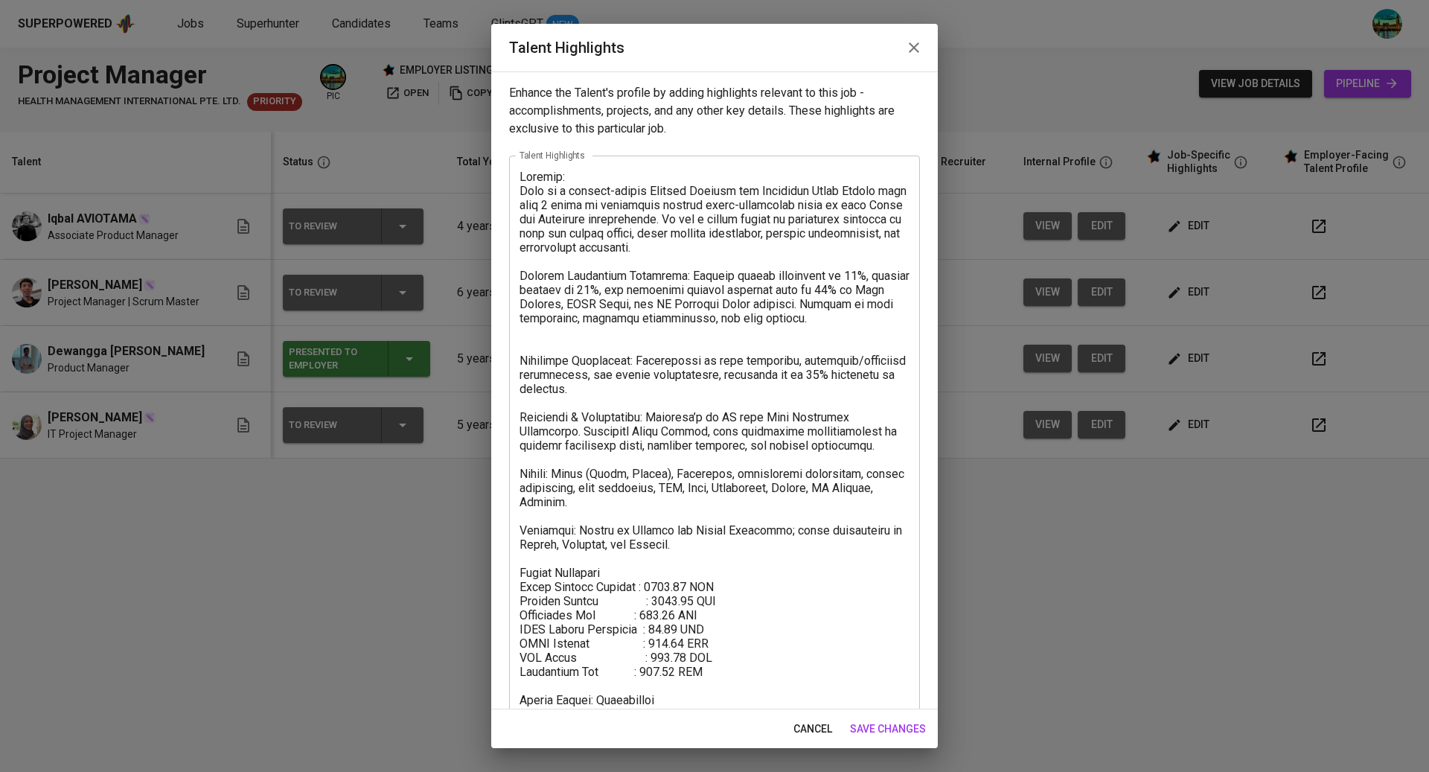
scroll to position [80, 0]
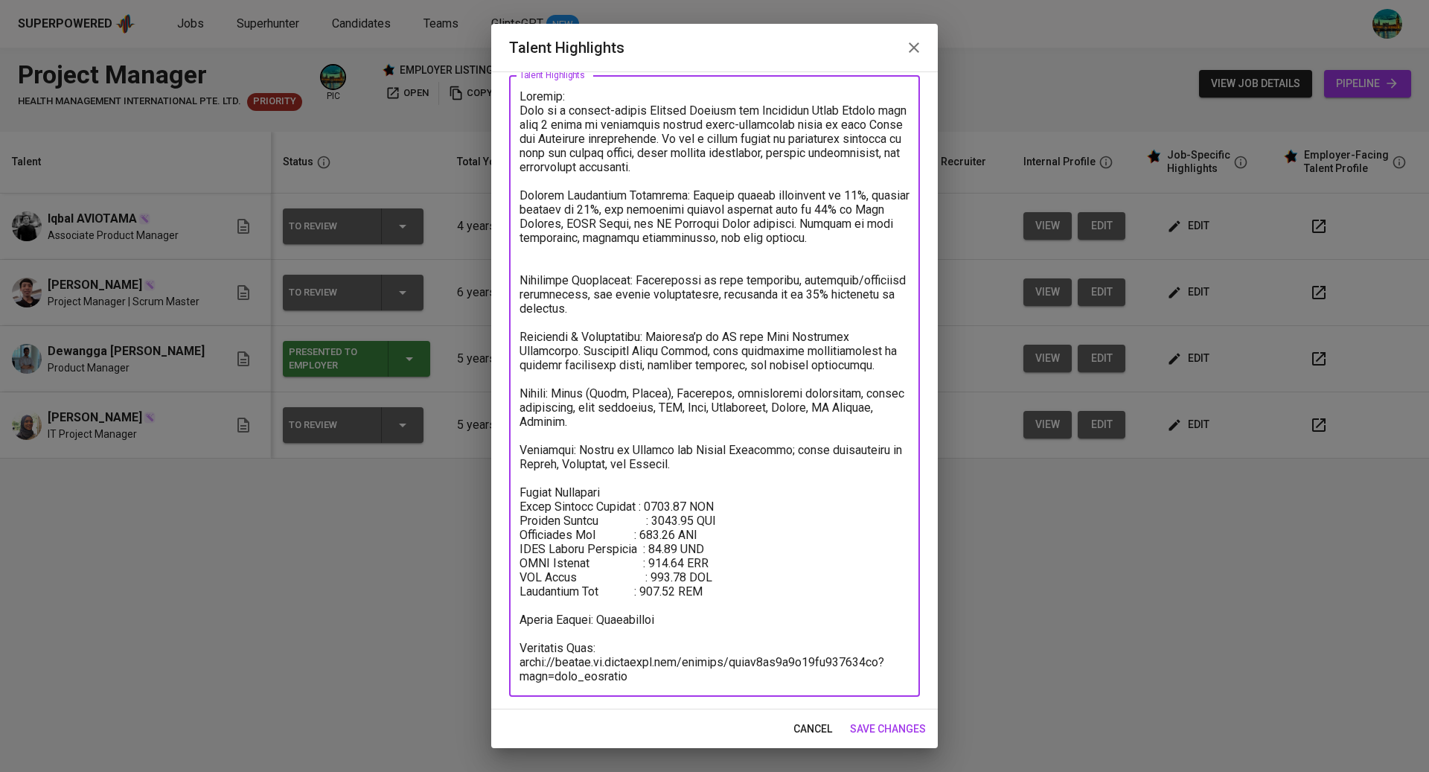
drag, startPoint x: 636, startPoint y: 673, endPoint x: 523, endPoint y: 639, distance: 118.2
click at [523, 639] on textarea at bounding box center [714, 386] width 390 height 594
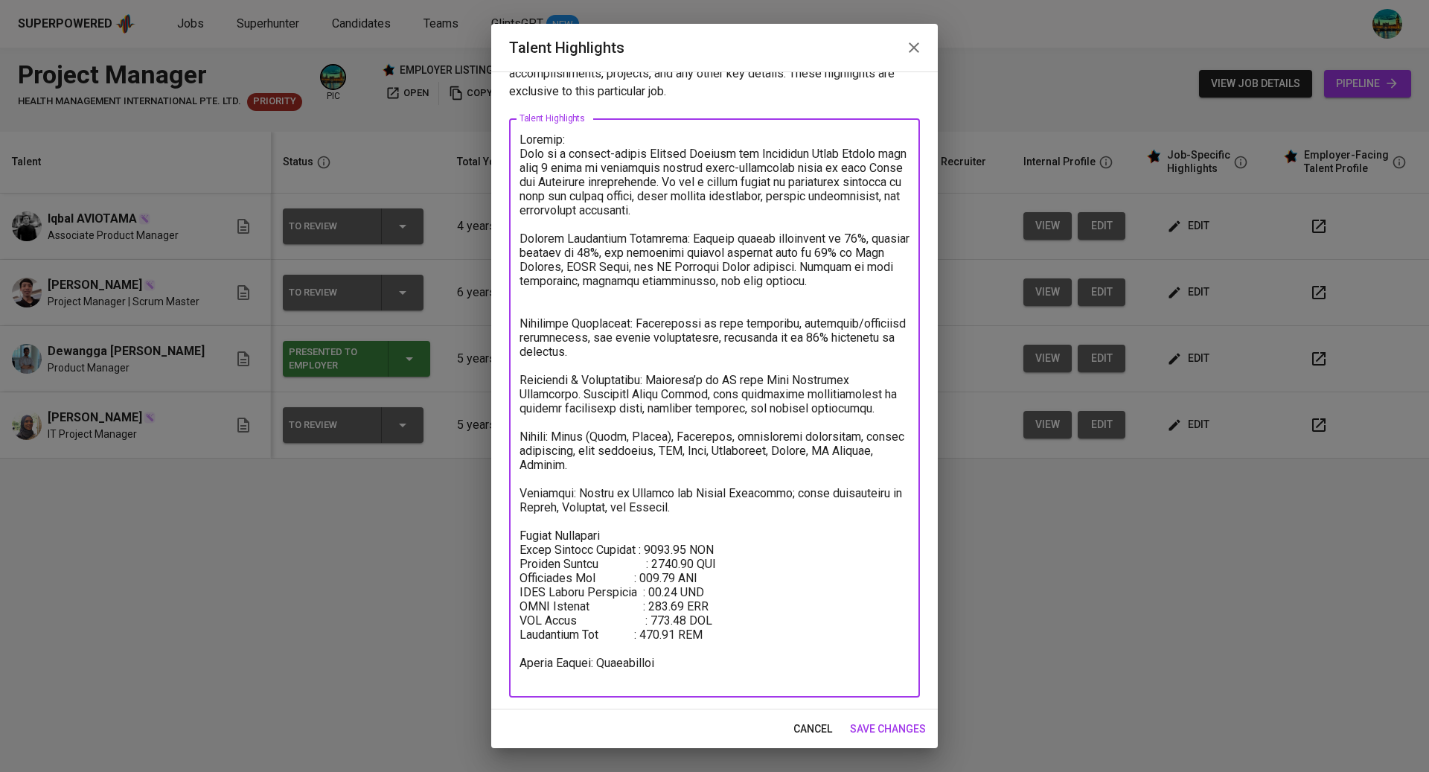
scroll to position [24, 0]
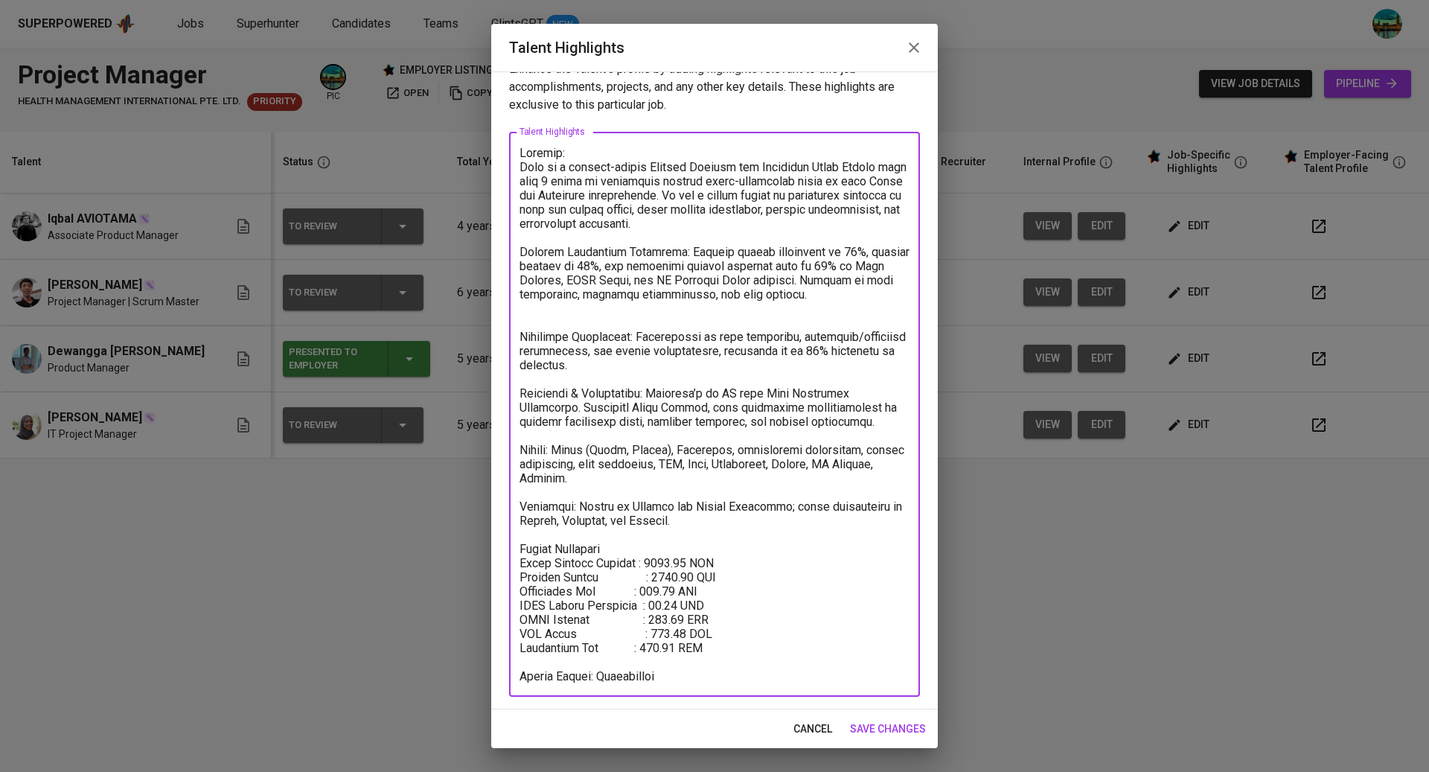
type textarea "Summary: Erik is a results-driven Project Manager and Certified Scrum Master wi…"
click at [890, 729] on span "save changes" at bounding box center [888, 729] width 76 height 19
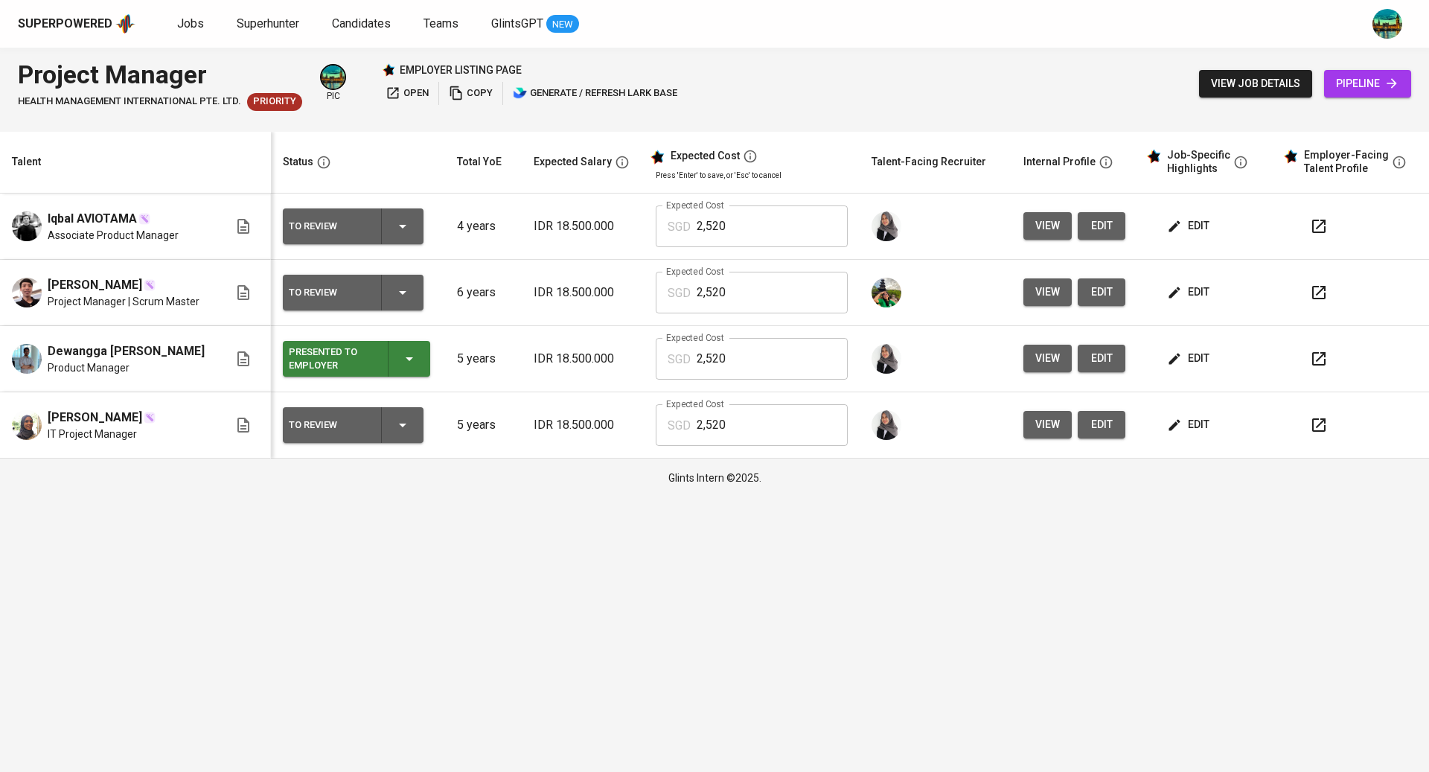
click at [406, 279] on div "To Review" at bounding box center [353, 293] width 129 height 36
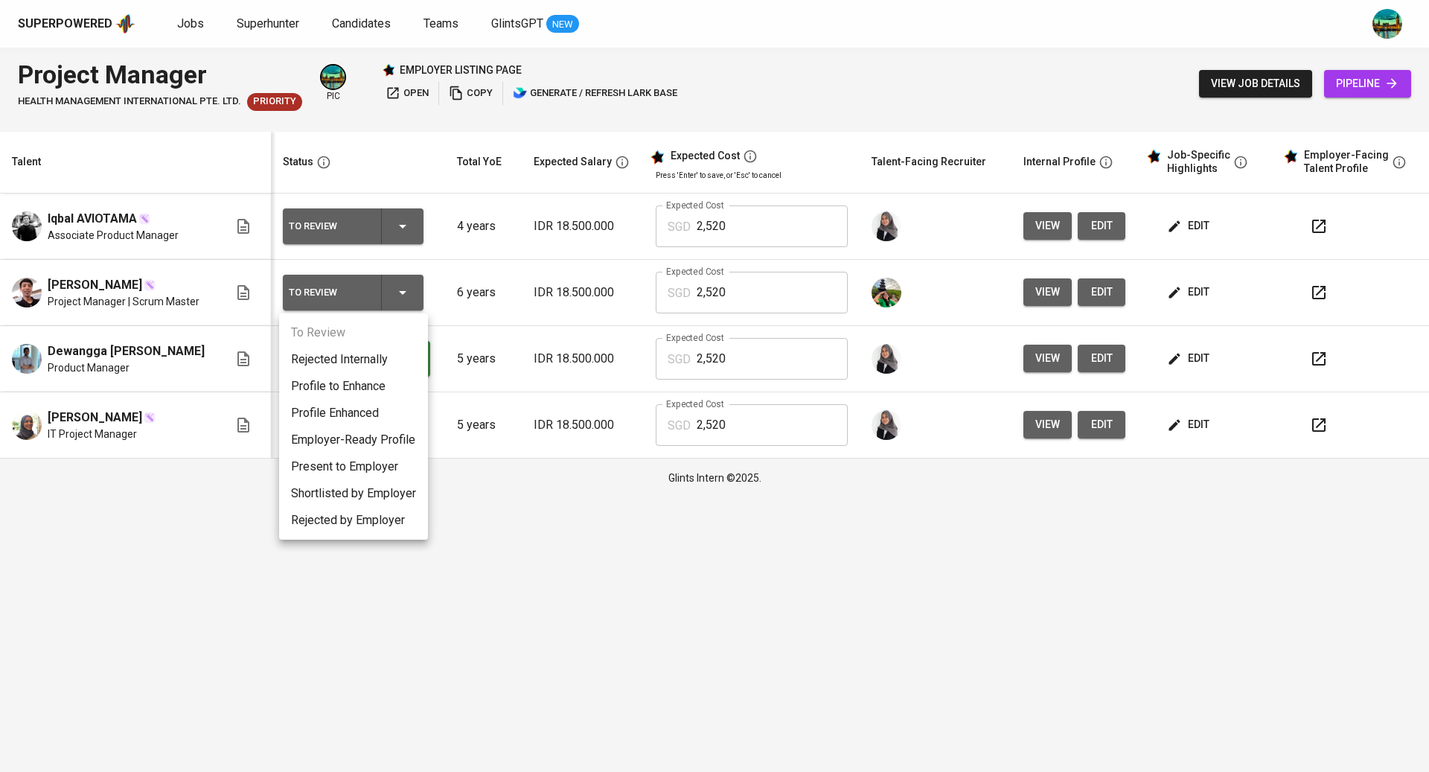
click at [356, 475] on li "Present to Employer" at bounding box center [353, 466] width 149 height 27
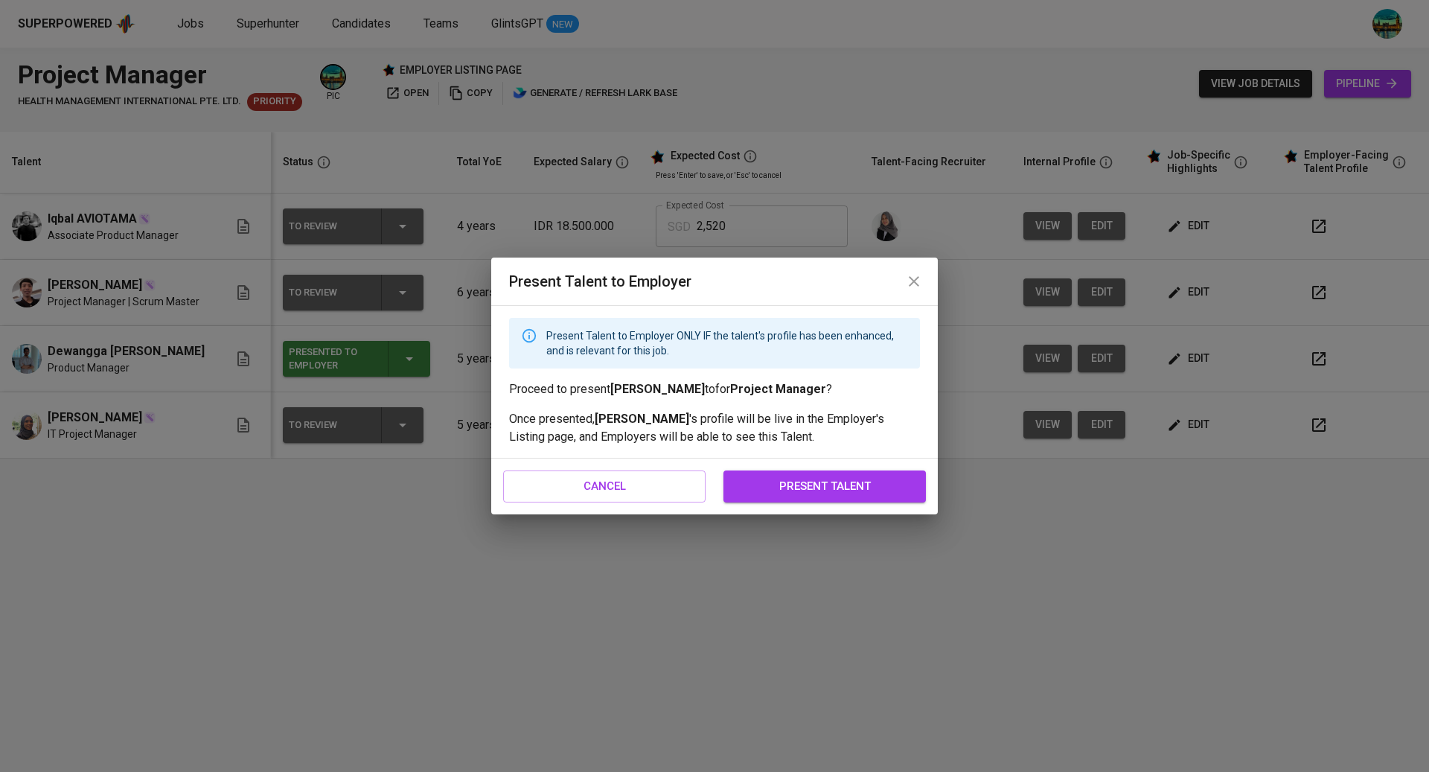
click at [852, 481] on span "present talent" at bounding box center [825, 485] width 170 height 19
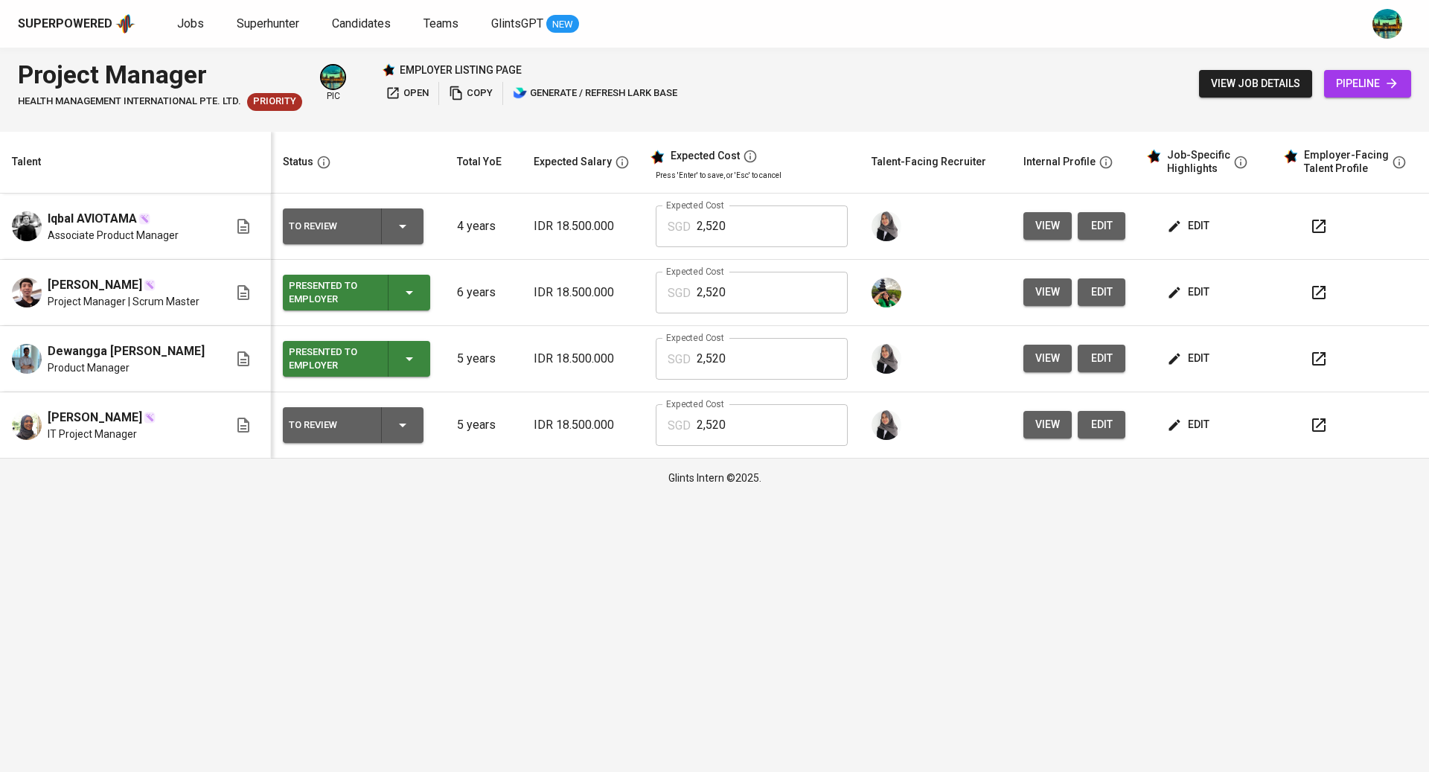
click at [1314, 224] on icon "button" at bounding box center [1319, 226] width 18 height 18
click at [1312, 210] on button "button" at bounding box center [1319, 226] width 36 height 36
click at [1330, 414] on button "button" at bounding box center [1319, 425] width 36 height 36
